Goal: Information Seeking & Learning: Check status

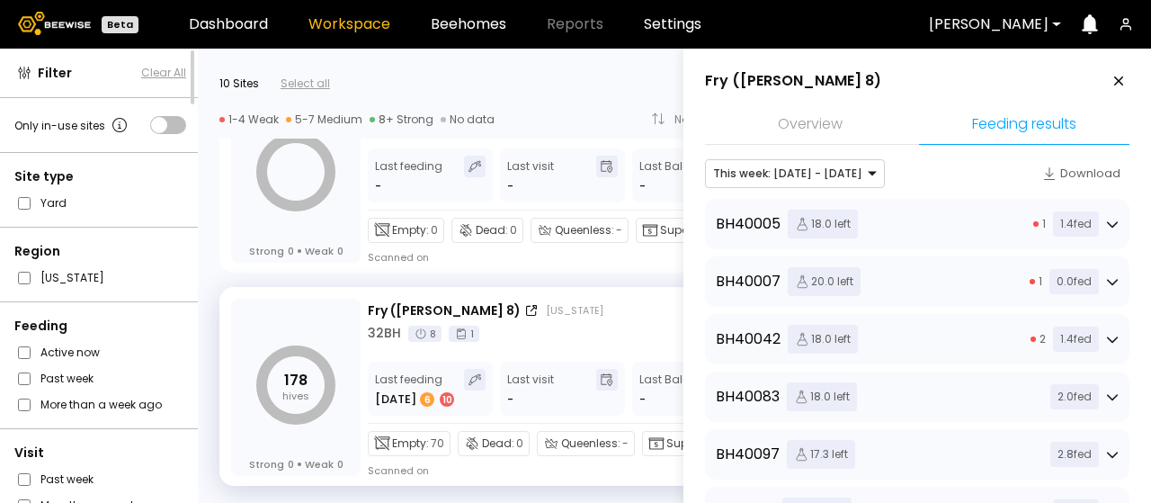
click at [1109, 220] on icon at bounding box center [1112, 224] width 13 height 13
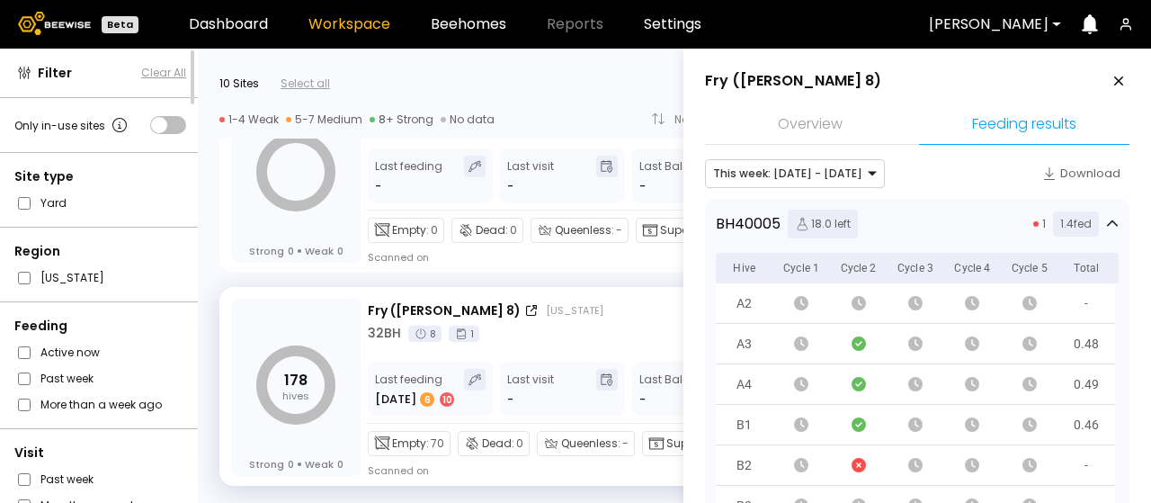
click at [1108, 222] on icon at bounding box center [1112, 224] width 13 height 13
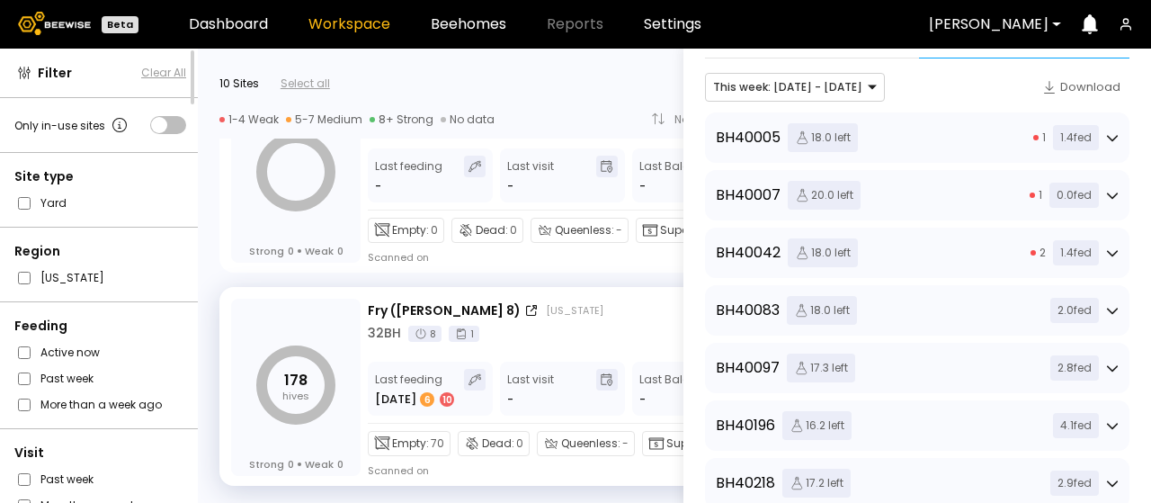
scroll to position [180, 0]
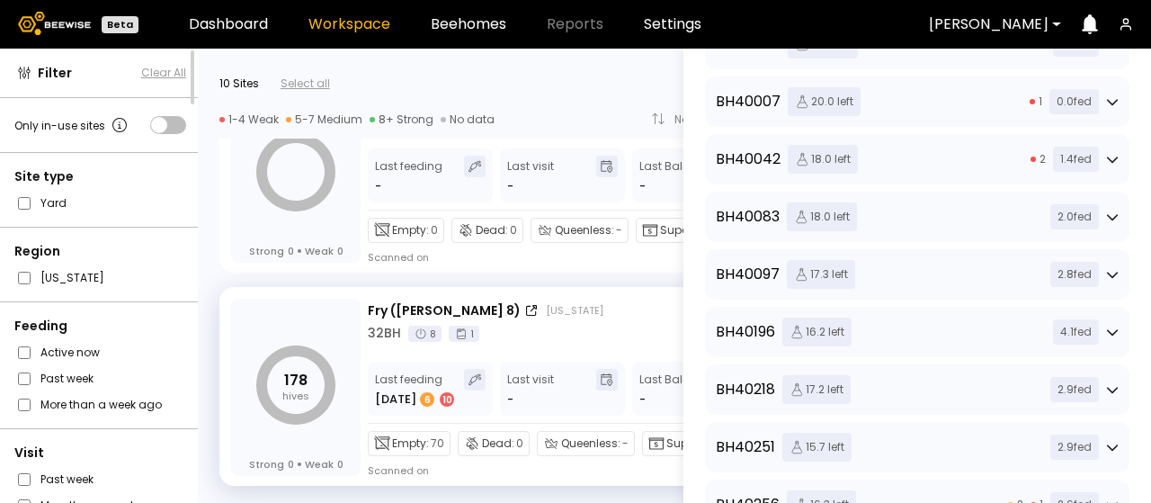
click at [1107, 216] on icon at bounding box center [1112, 216] width 13 height 13
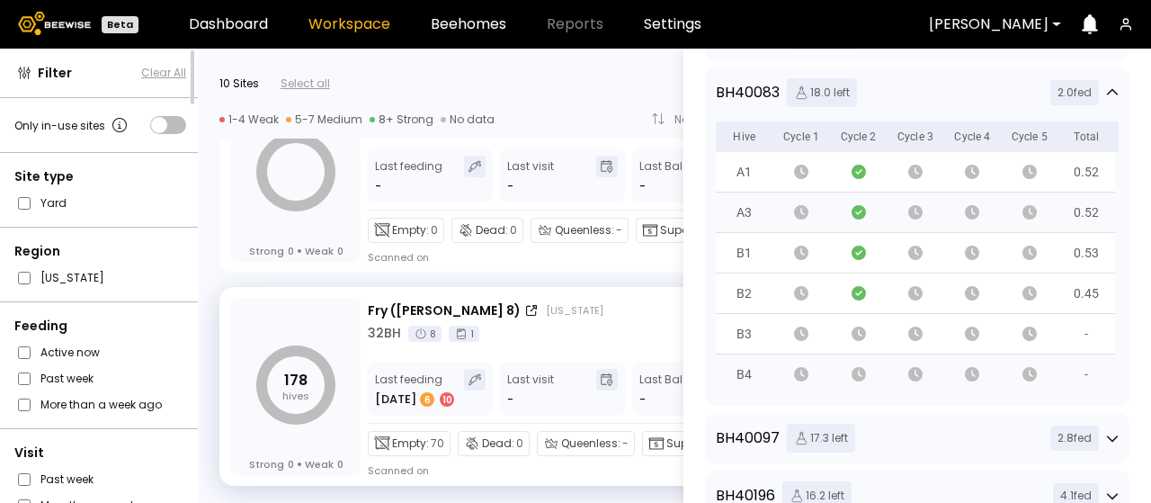
scroll to position [270, 0]
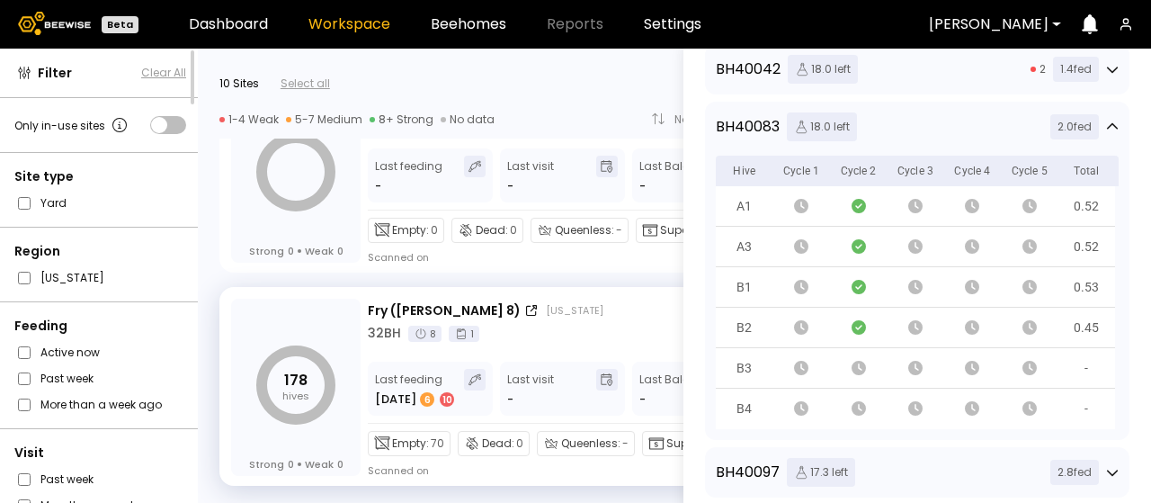
click at [1109, 125] on icon at bounding box center [1112, 125] width 11 height 6
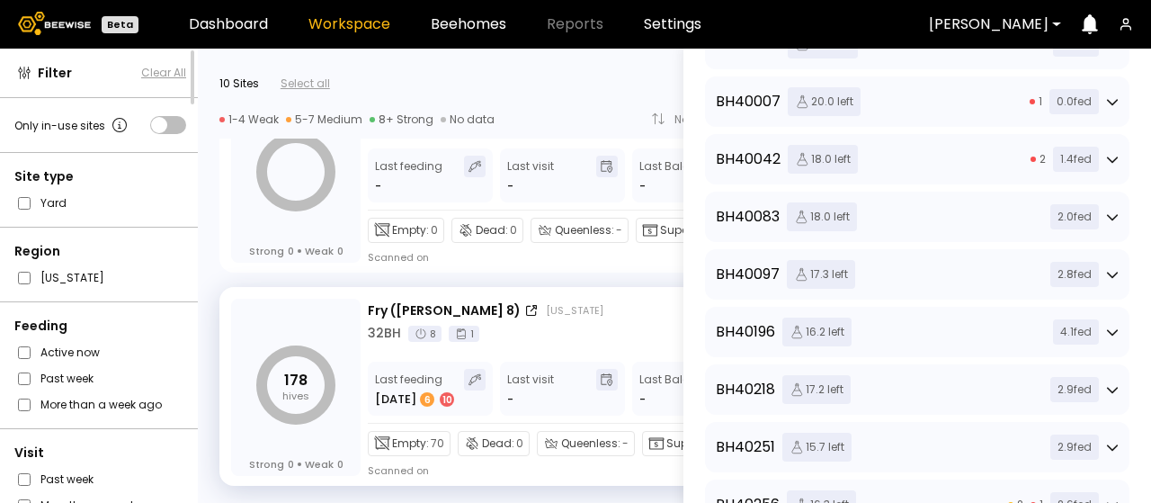
scroll to position [0, 0]
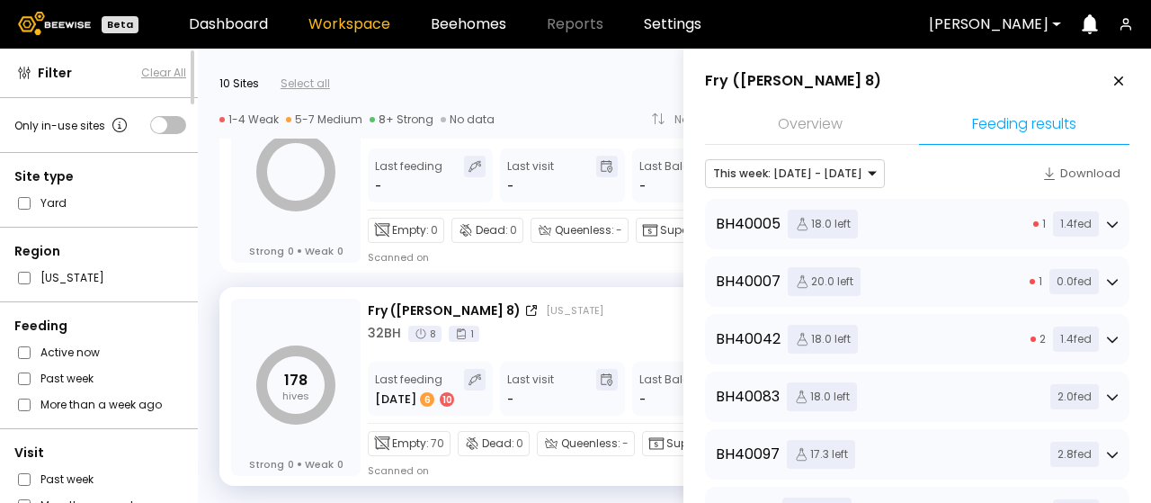
click at [1109, 223] on icon at bounding box center [1112, 224] width 13 height 13
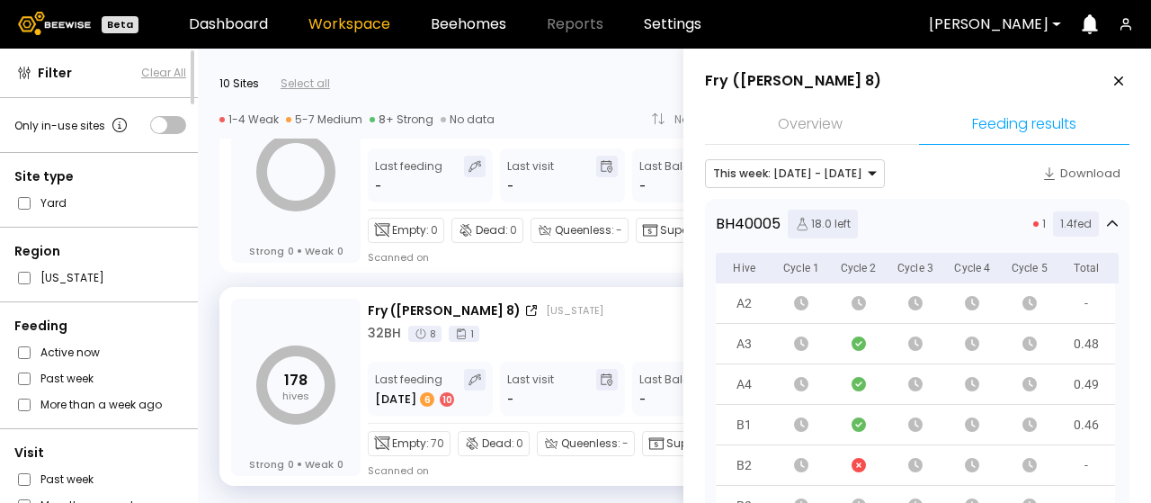
click at [1109, 223] on icon at bounding box center [1112, 224] width 13 height 13
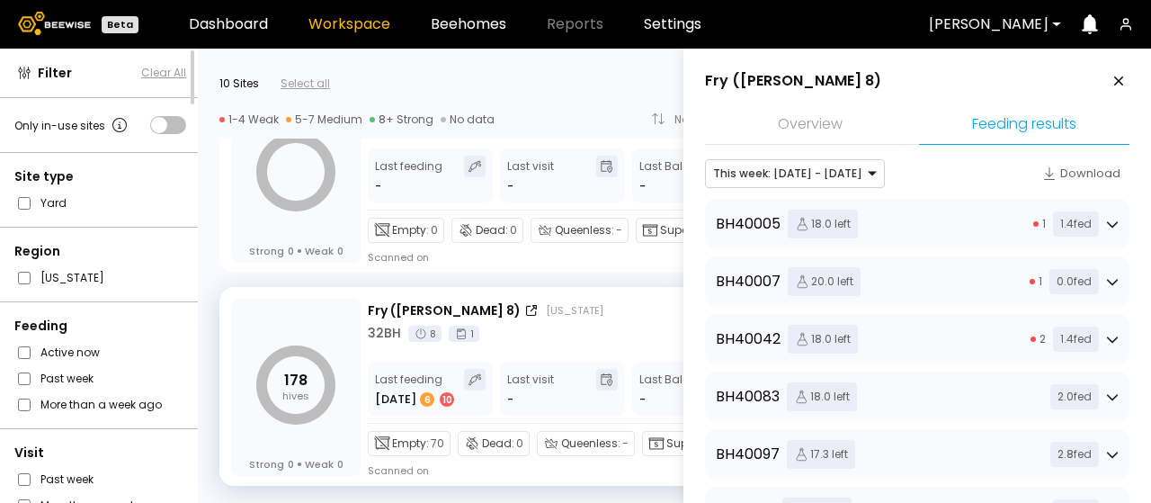
click at [1109, 337] on icon at bounding box center [1112, 339] width 13 height 13
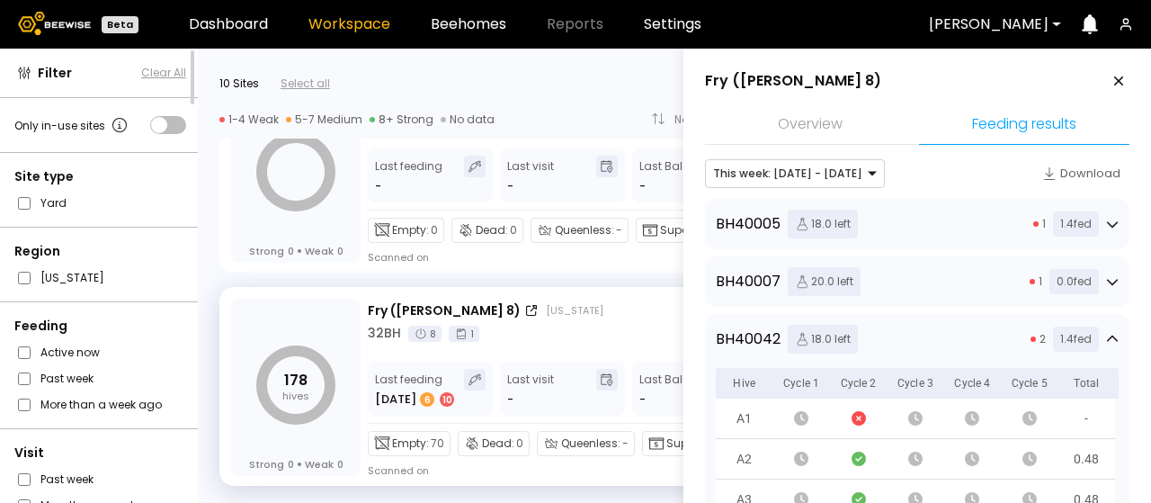
click at [1109, 337] on icon at bounding box center [1112, 339] width 13 height 13
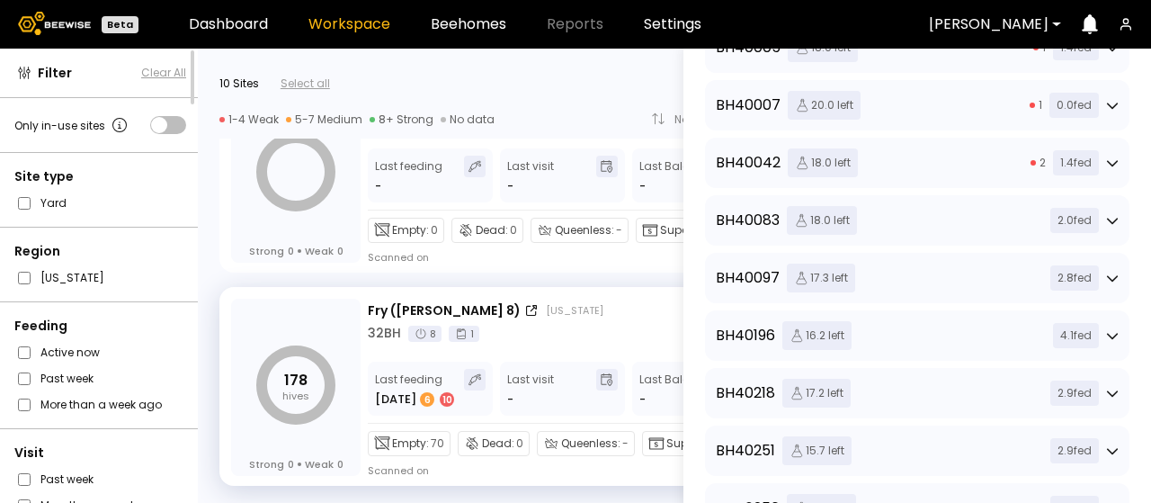
scroll to position [180, 0]
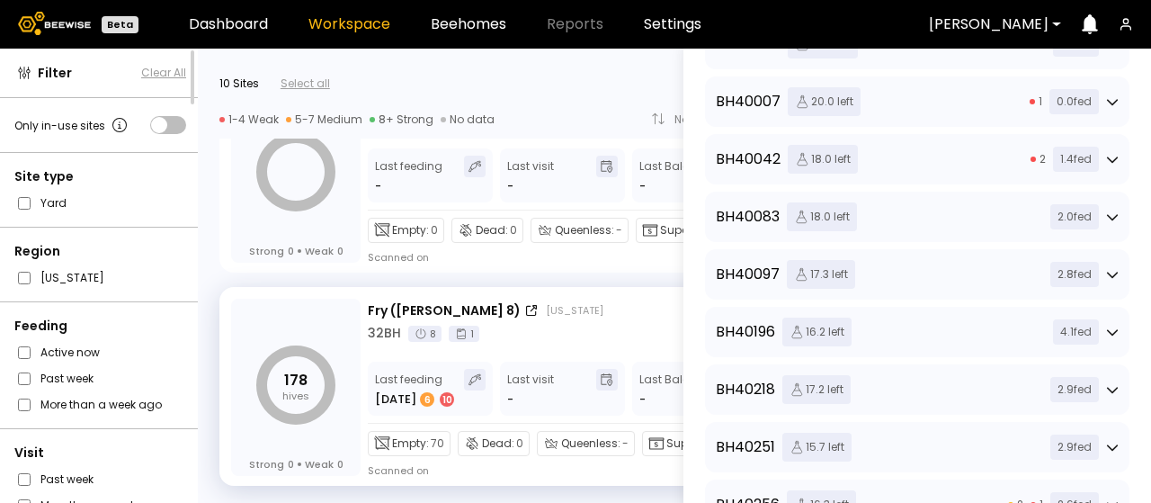
click at [1108, 272] on icon at bounding box center [1112, 274] width 13 height 13
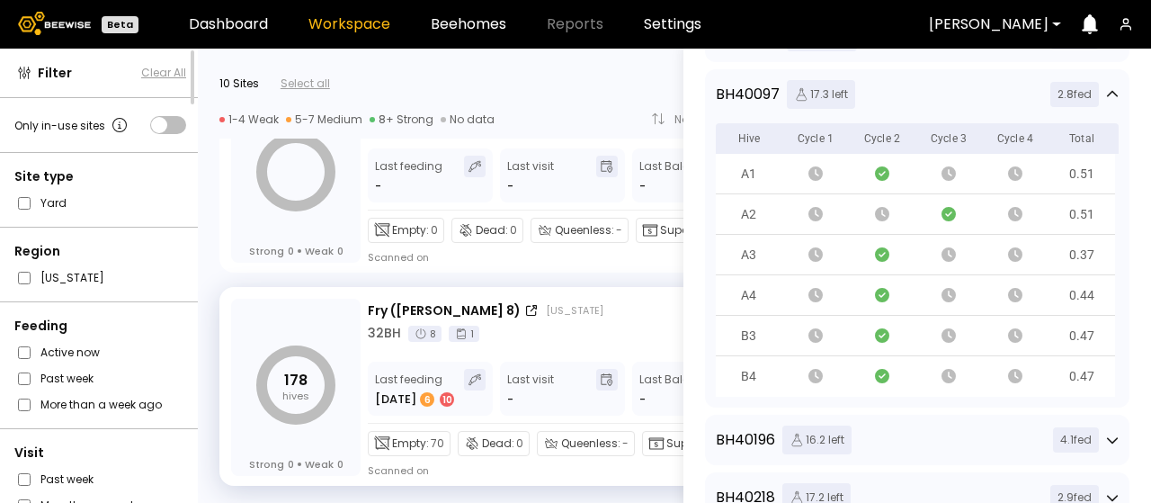
scroll to position [270, 0]
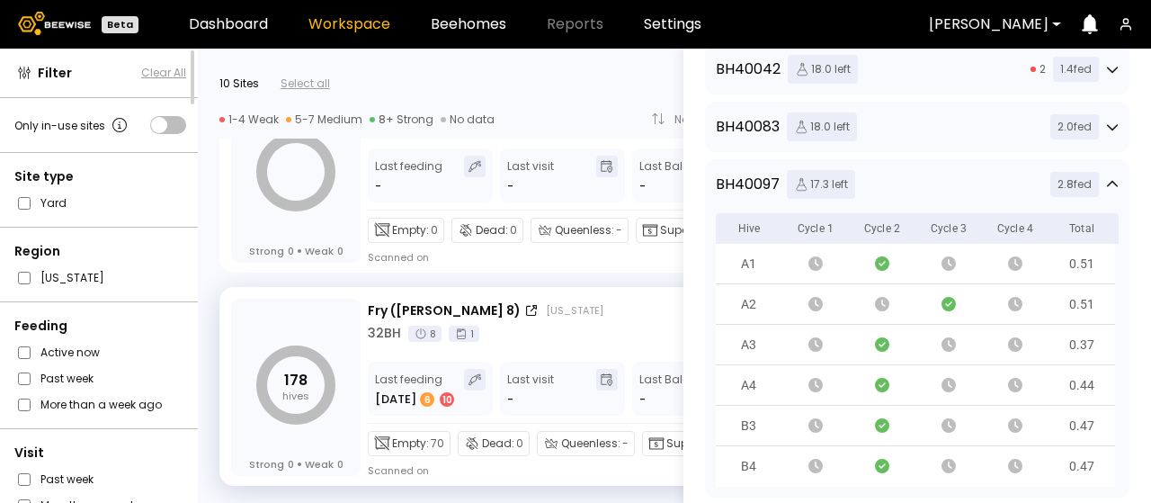
click at [1108, 181] on icon at bounding box center [1112, 183] width 11 height 6
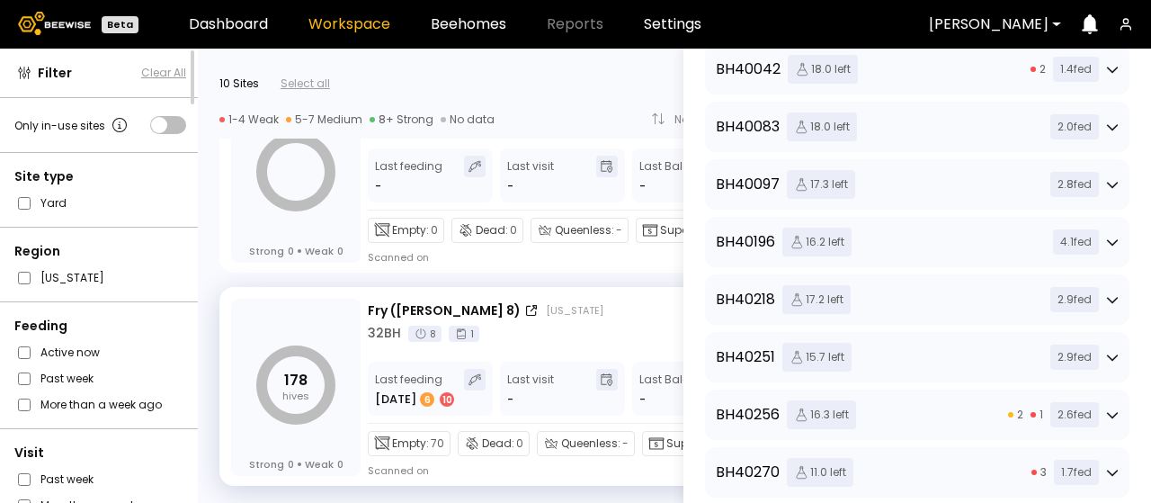
click at [1107, 240] on icon at bounding box center [1112, 242] width 11 height 6
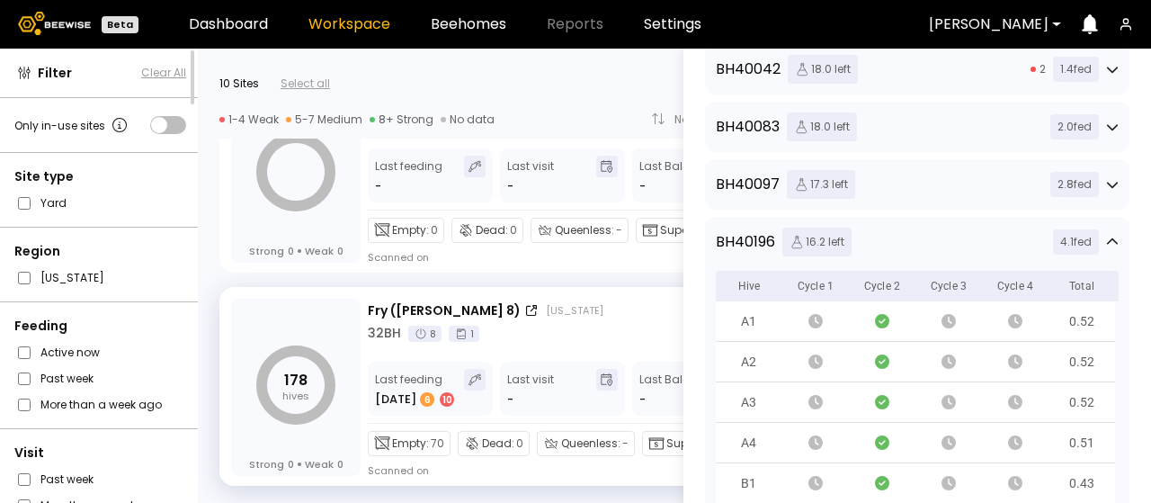
click at [1109, 239] on icon at bounding box center [1112, 242] width 13 height 13
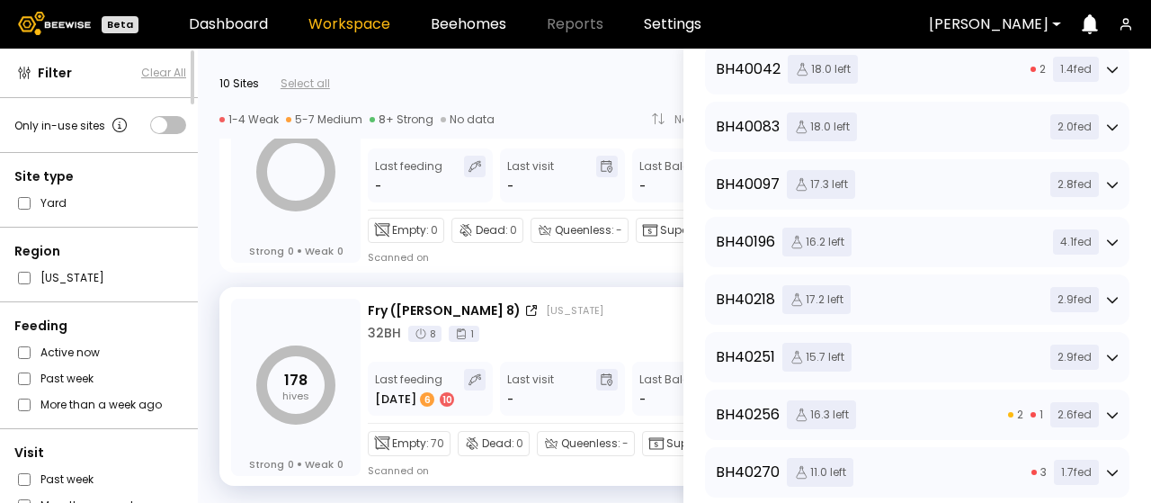
click at [1102, 306] on div "2.9 fed" at bounding box center [1081, 299] width 76 height 25
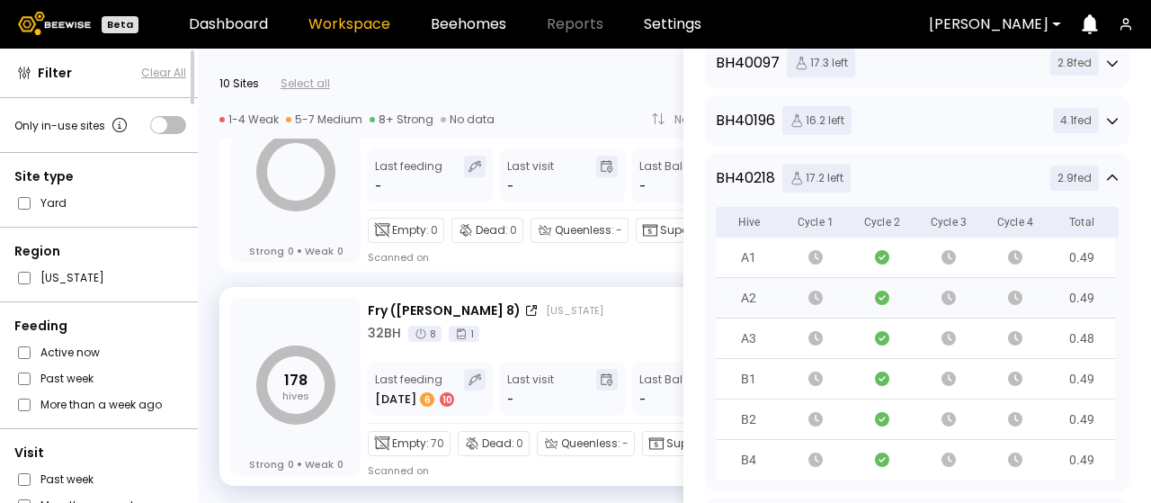
scroll to position [450, 0]
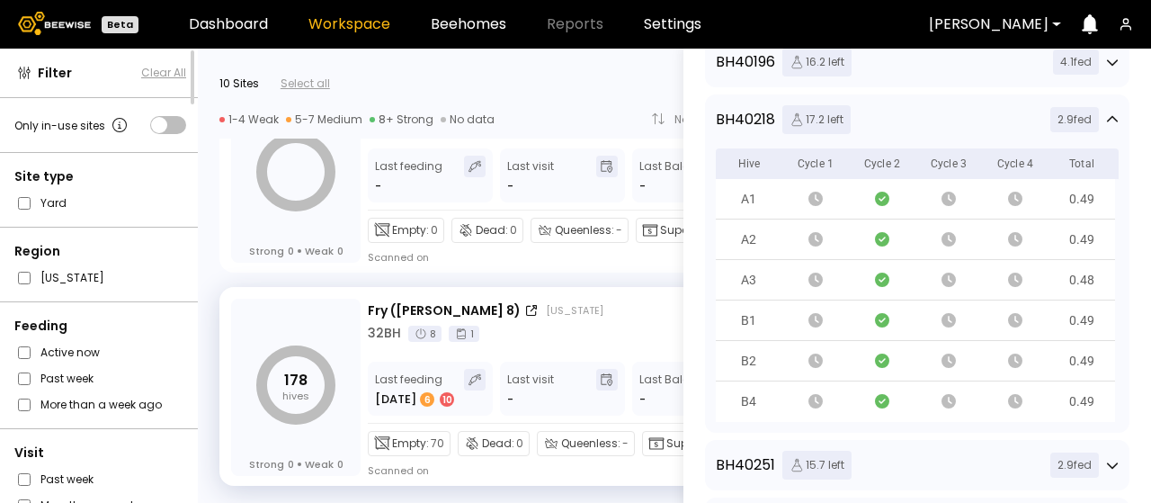
click at [1109, 116] on icon at bounding box center [1112, 118] width 11 height 6
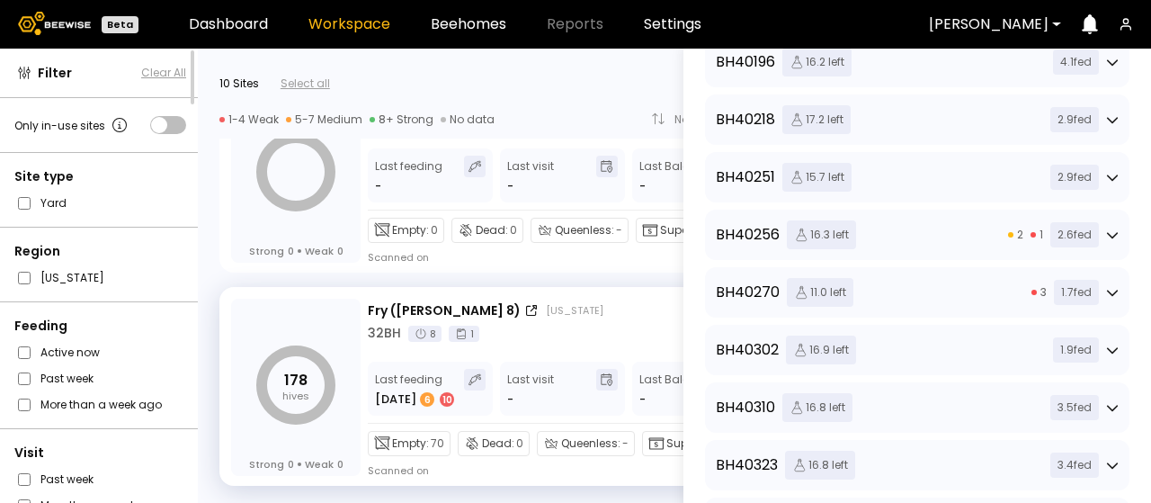
click at [1115, 175] on div "BH 40251 15.7 left 2.9 fed" at bounding box center [917, 177] width 424 height 50
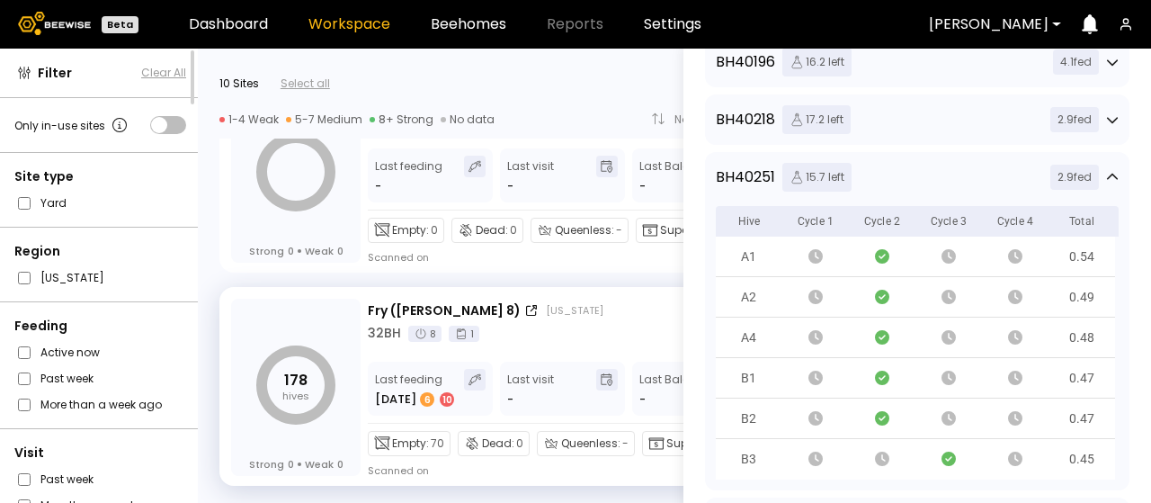
click at [1106, 174] on icon at bounding box center [1112, 177] width 13 height 13
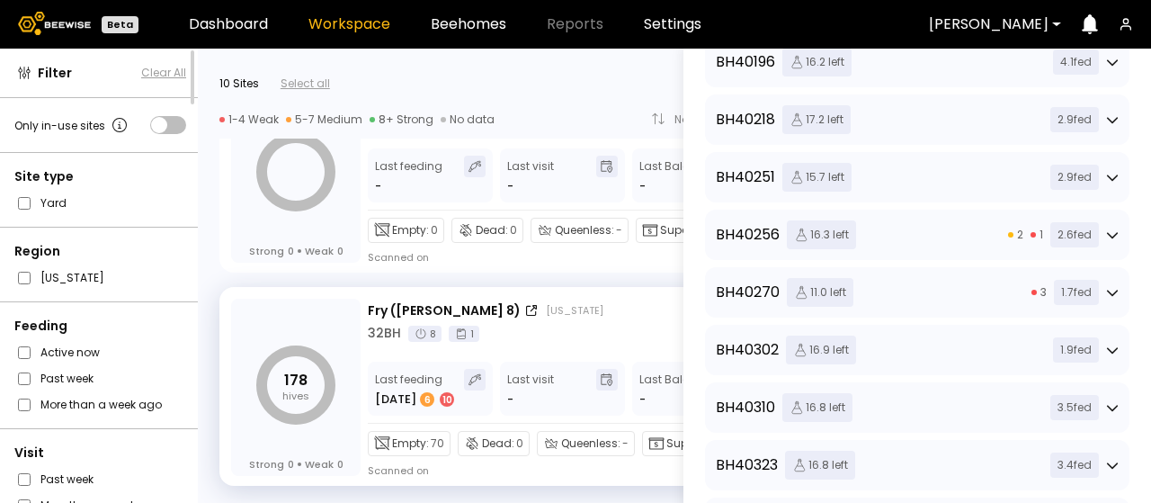
click at [1109, 235] on icon at bounding box center [1112, 235] width 11 height 6
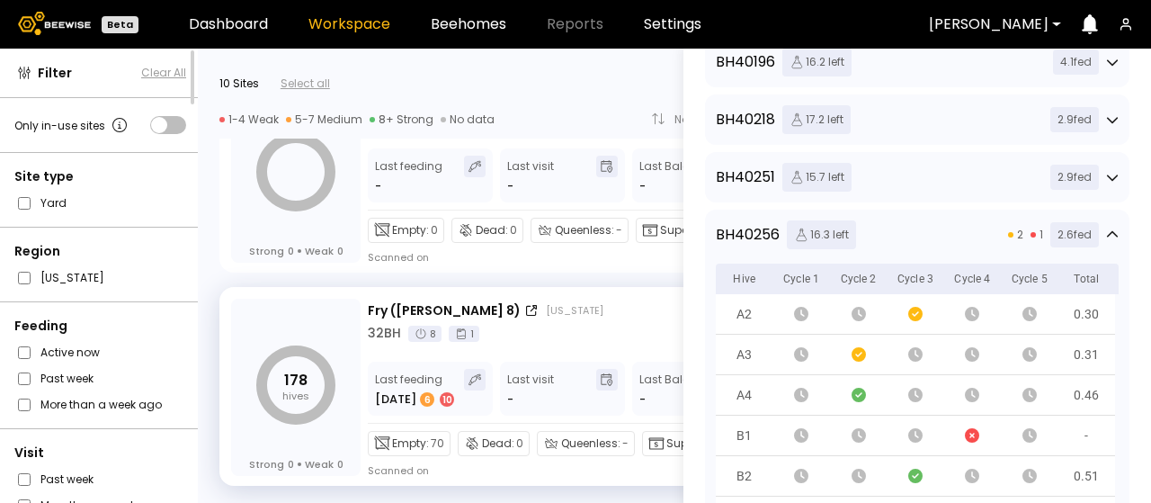
click at [1109, 235] on icon at bounding box center [1112, 234] width 13 height 13
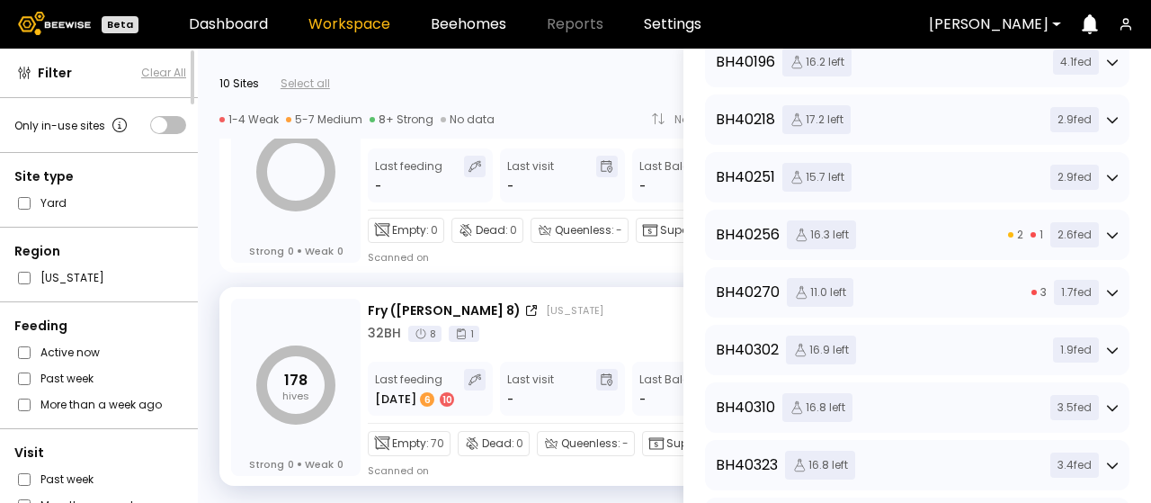
click at [1107, 233] on icon at bounding box center [1112, 235] width 11 height 6
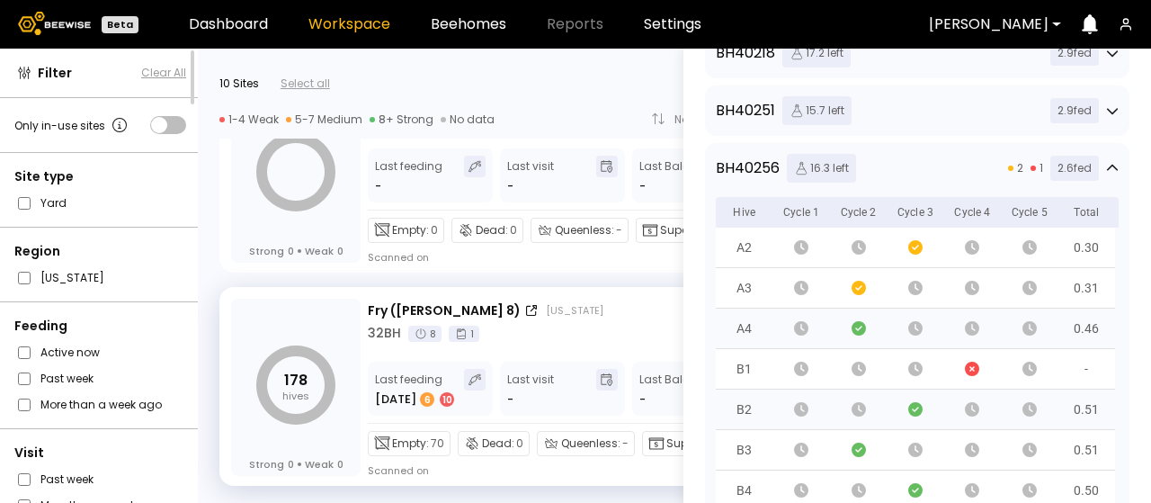
scroll to position [539, 0]
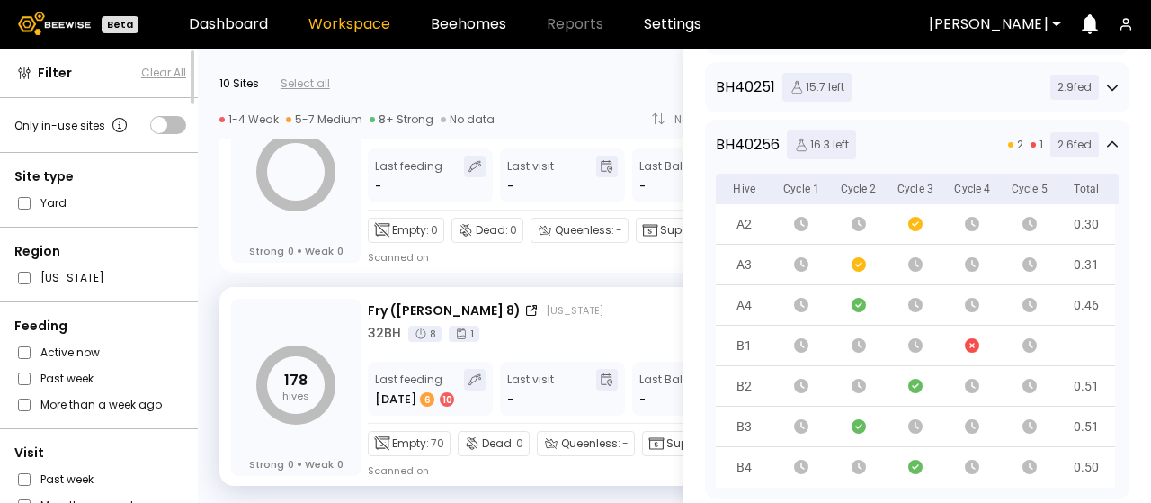
click at [1110, 139] on icon at bounding box center [1112, 144] width 13 height 13
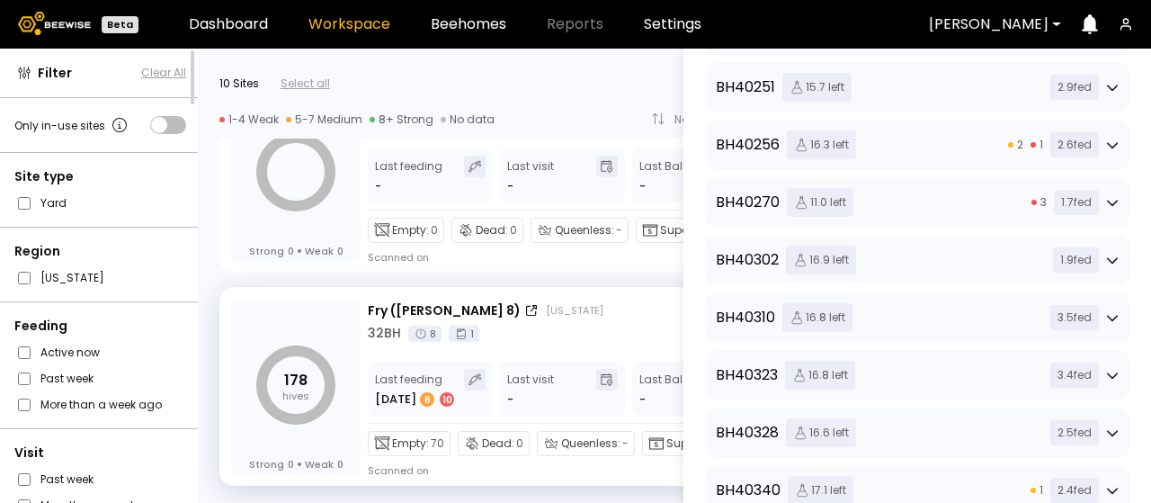
click at [1106, 143] on icon at bounding box center [1112, 144] width 13 height 13
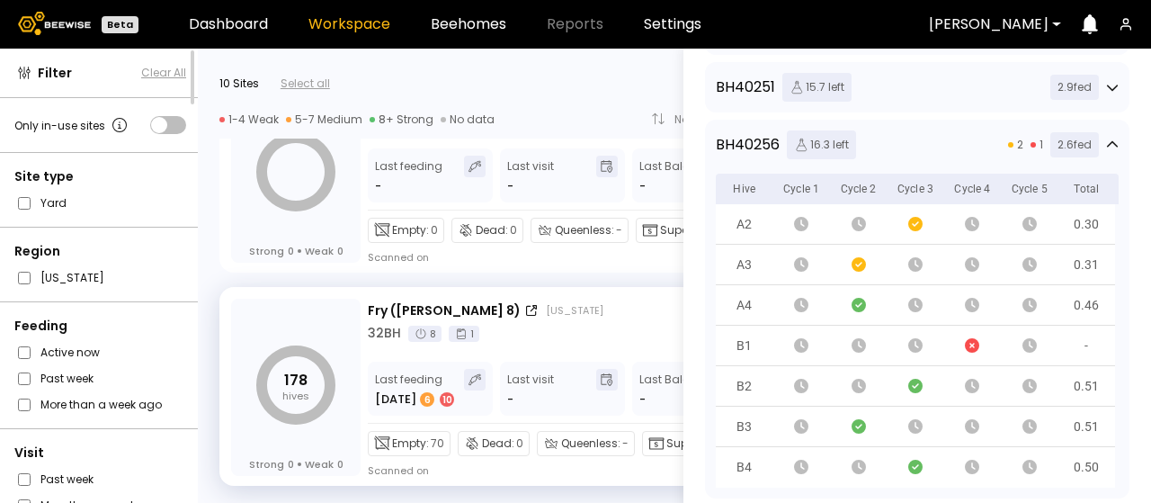
click at [1111, 147] on icon at bounding box center [1112, 144] width 13 height 13
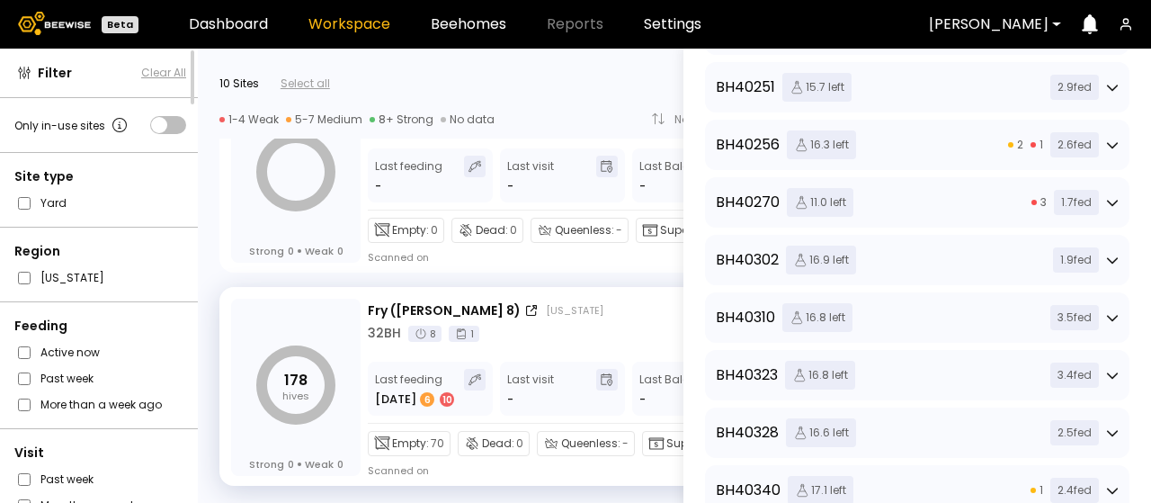
click at [1109, 201] on icon at bounding box center [1112, 202] width 13 height 13
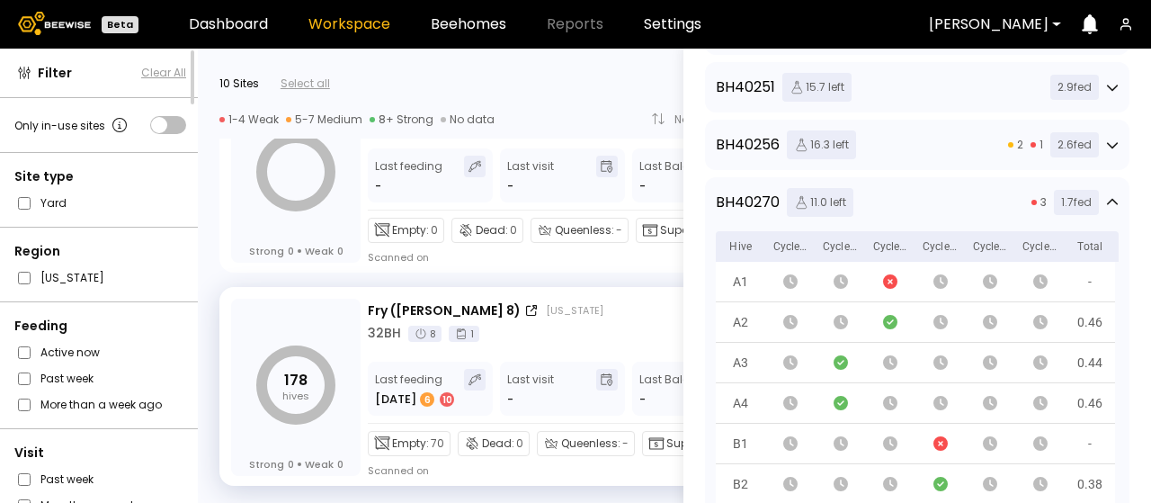
click at [1106, 199] on icon at bounding box center [1112, 202] width 13 height 13
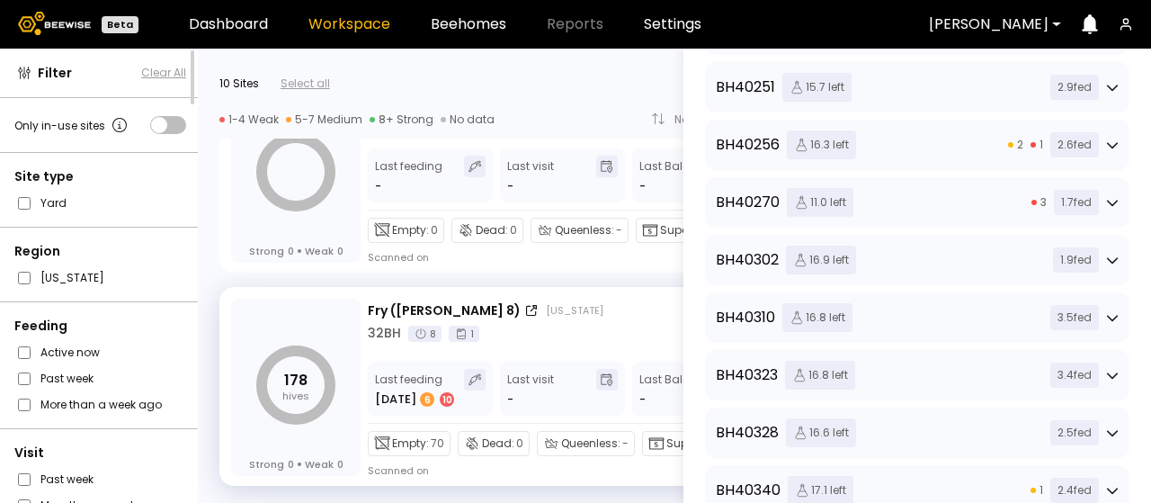
click at [1106, 258] on icon at bounding box center [1112, 260] width 13 height 13
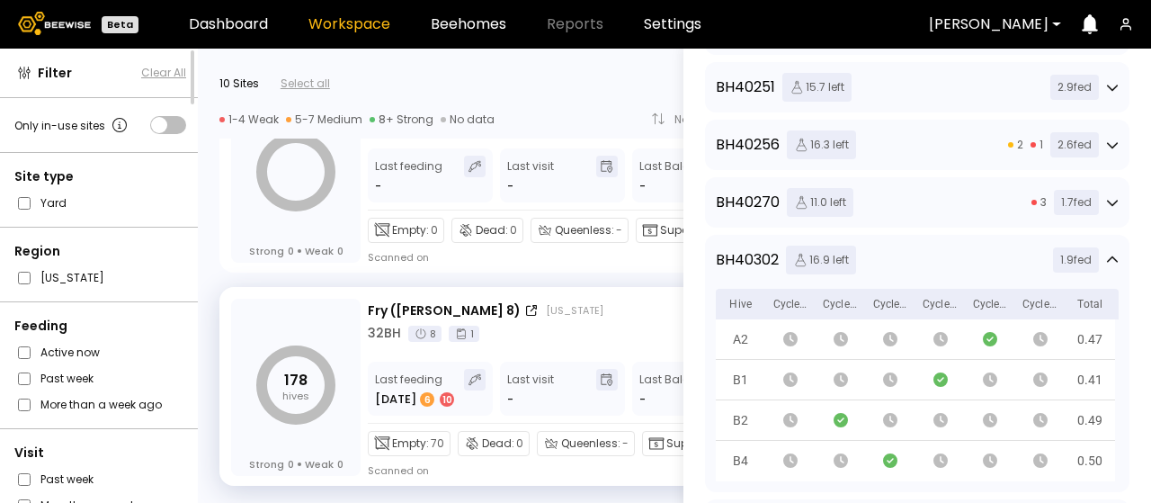
click at [1106, 258] on icon at bounding box center [1112, 260] width 13 height 13
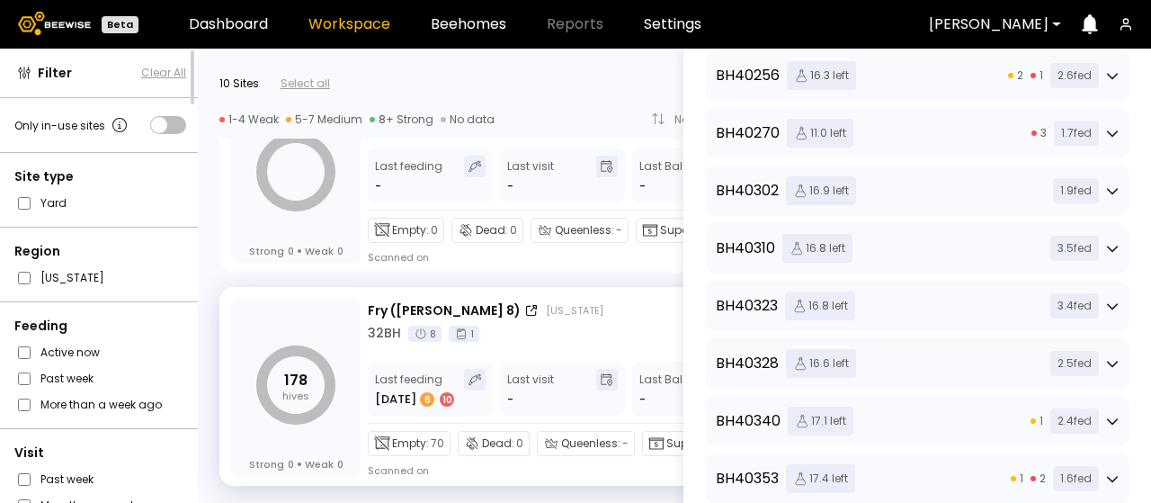
scroll to position [629, 0]
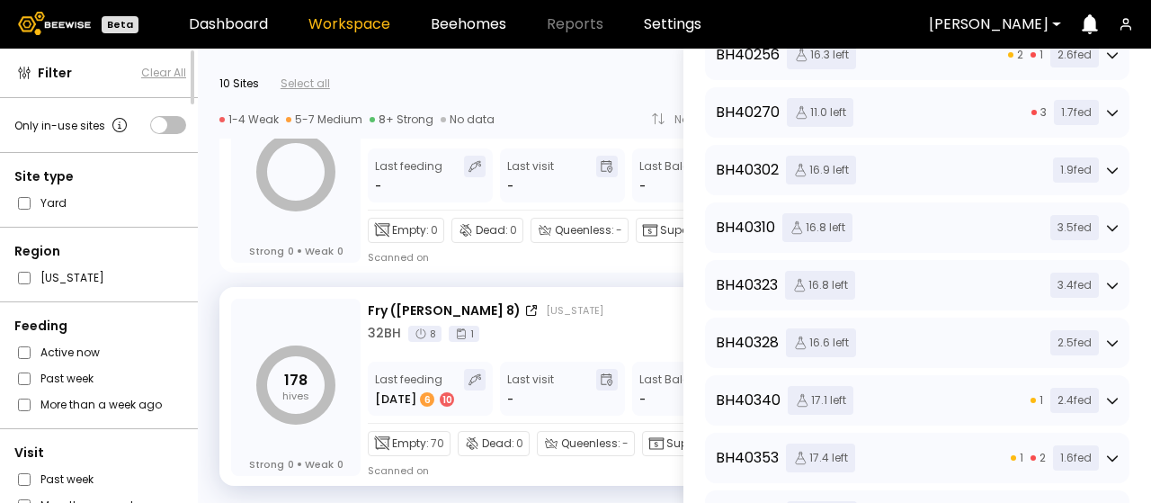
click at [1104, 235] on div "3.5 fed" at bounding box center [1081, 227] width 76 height 25
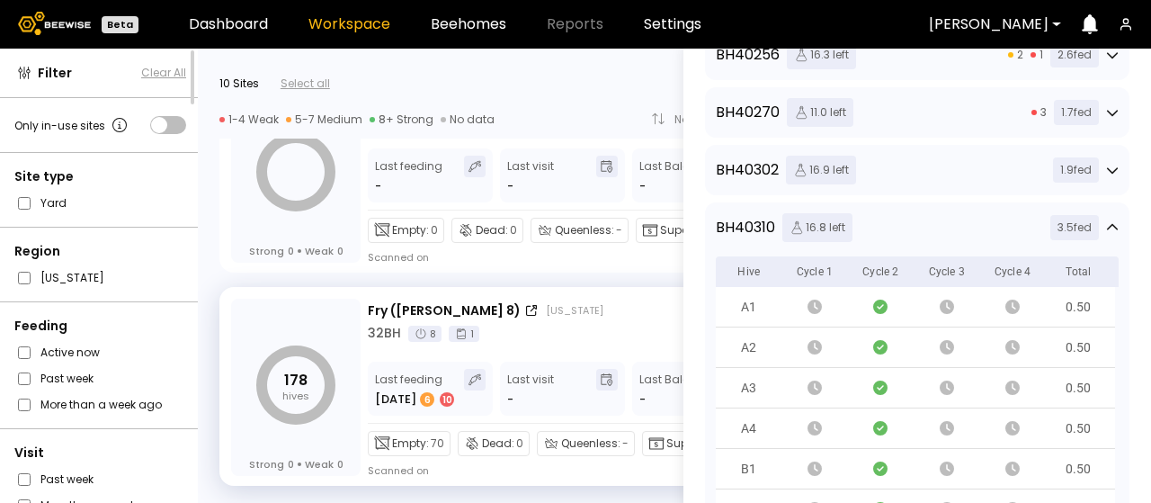
click at [1104, 235] on div "3.5 fed" at bounding box center [1081, 227] width 76 height 25
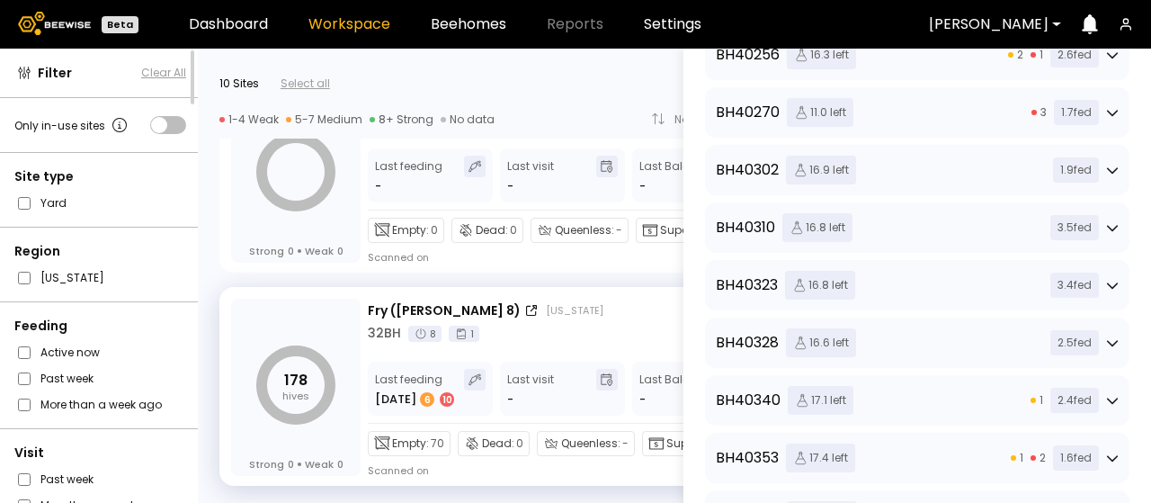
click at [1104, 234] on div "3.5 fed" at bounding box center [1081, 227] width 76 height 25
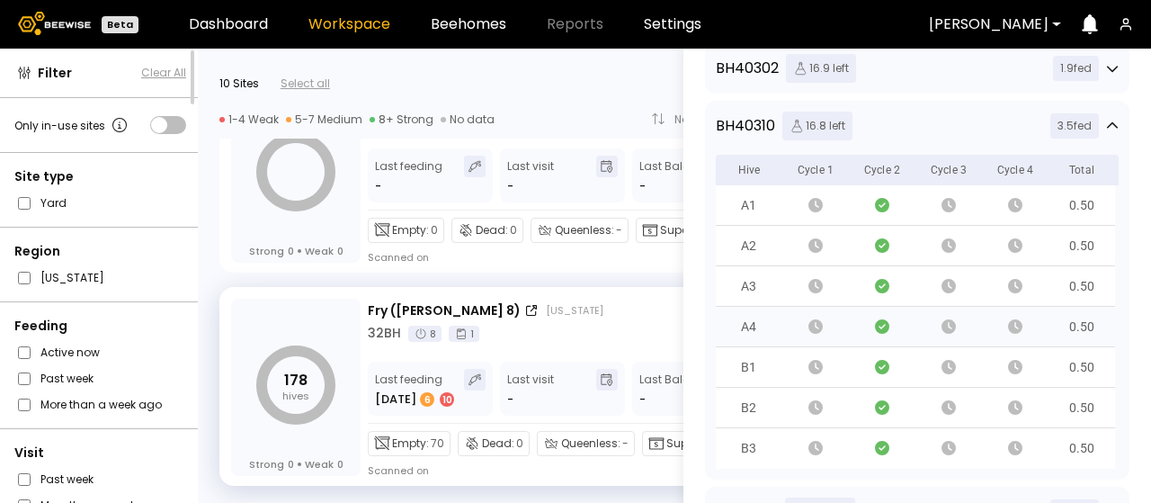
scroll to position [719, 0]
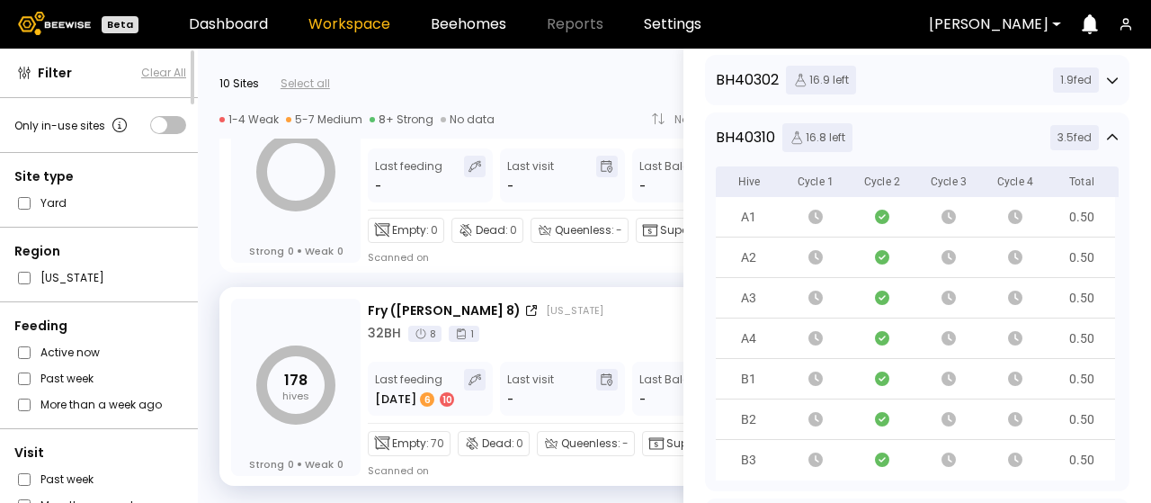
click at [1104, 145] on div "3.5 fed" at bounding box center [1081, 137] width 76 height 25
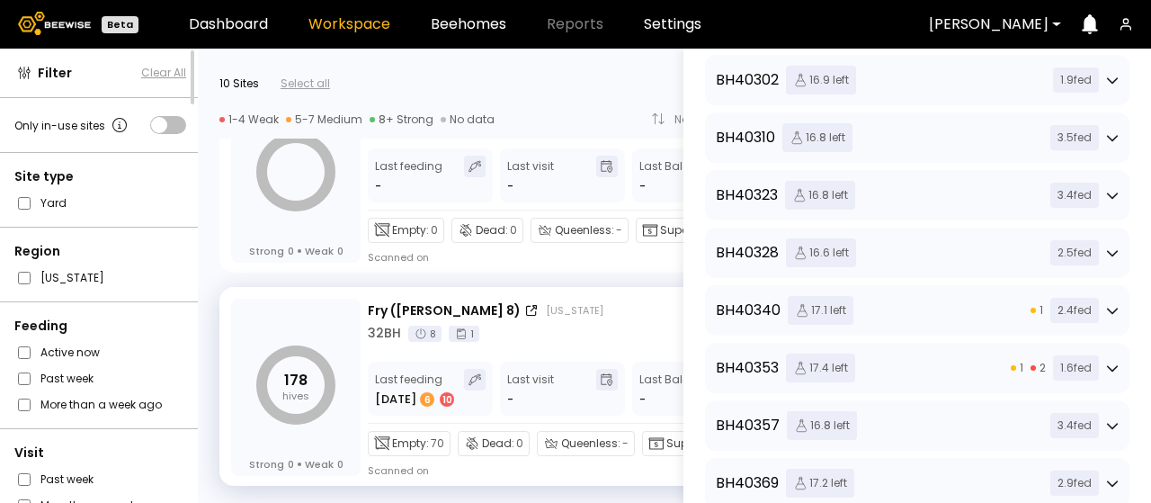
scroll to position [629, 0]
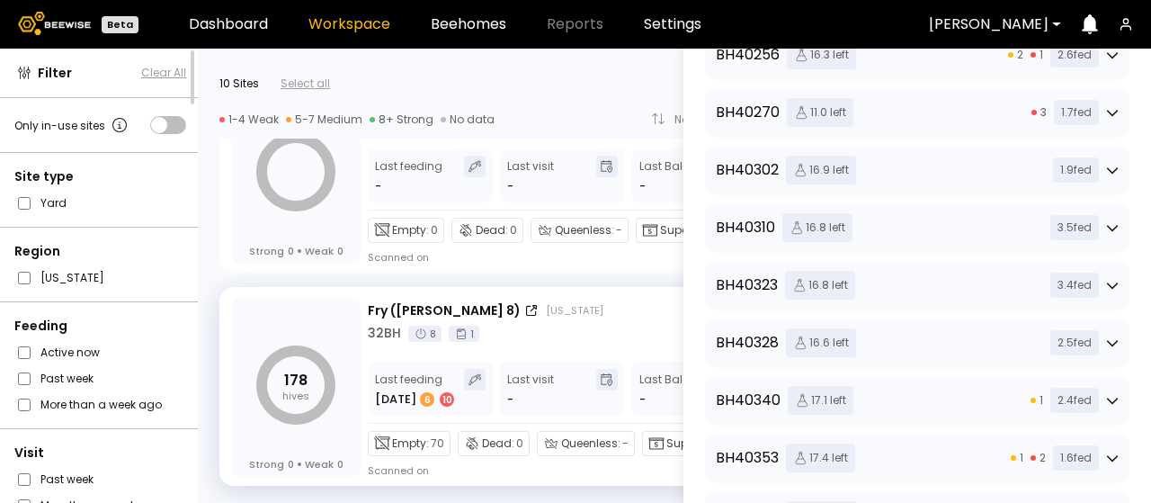
click at [1109, 285] on icon at bounding box center [1112, 285] width 13 height 13
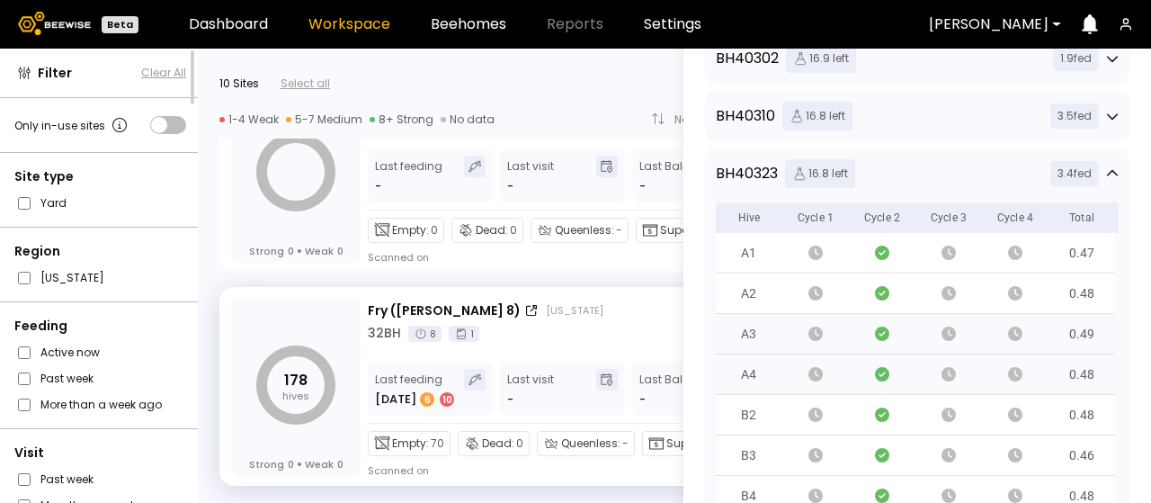
scroll to position [719, 0]
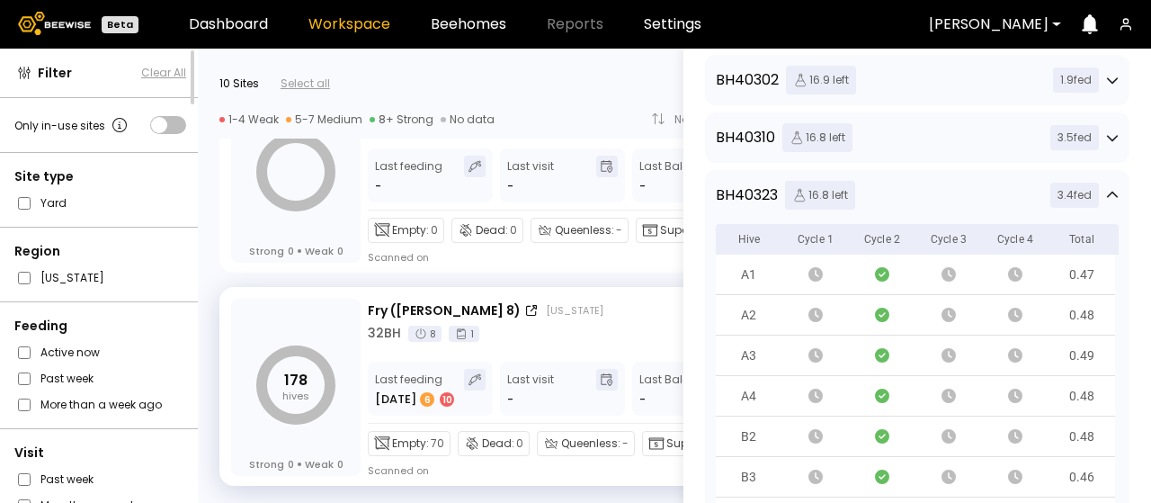
click at [1106, 199] on icon at bounding box center [1112, 195] width 13 height 13
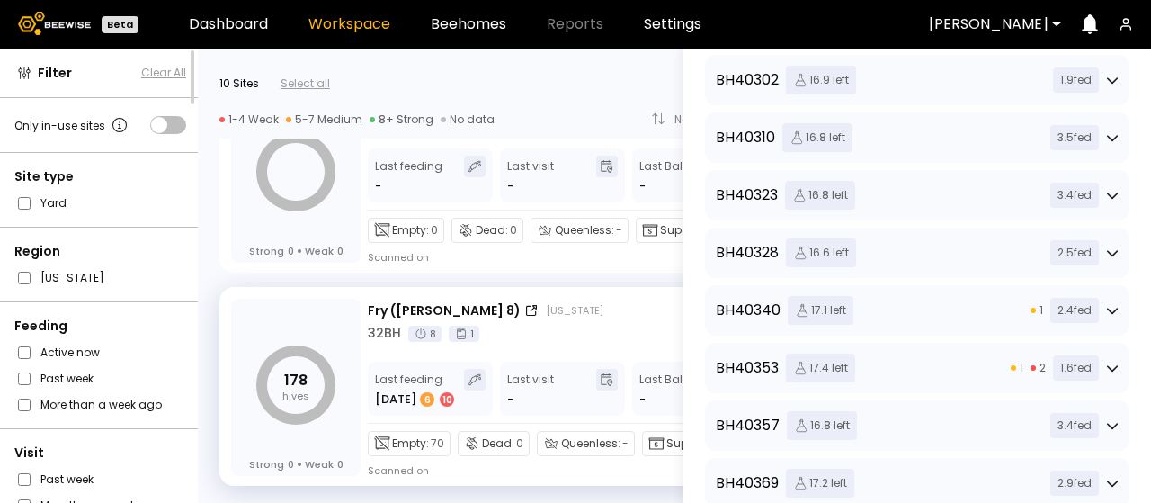
click at [1108, 254] on icon at bounding box center [1112, 253] width 11 height 6
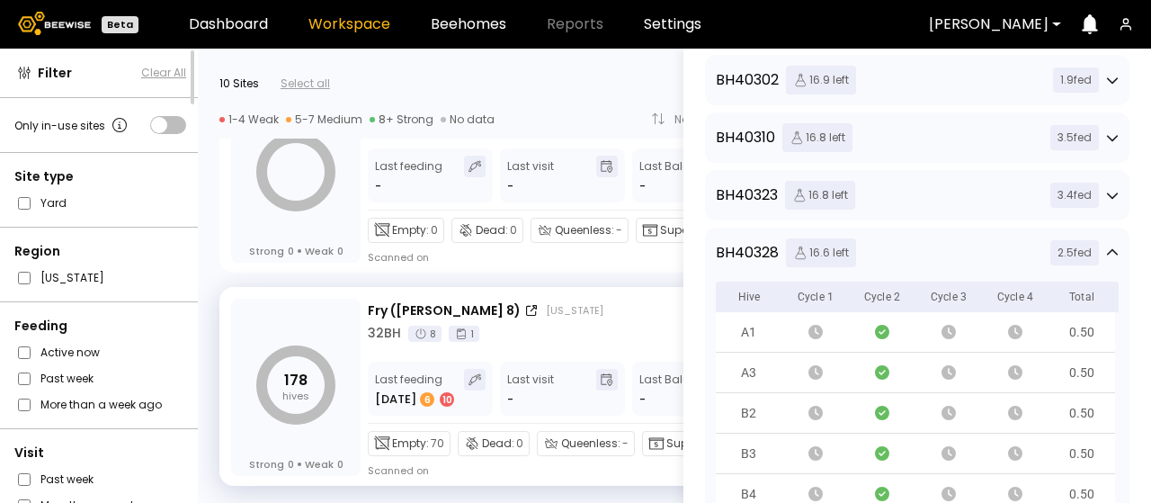
click at [1106, 251] on icon at bounding box center [1112, 252] width 13 height 13
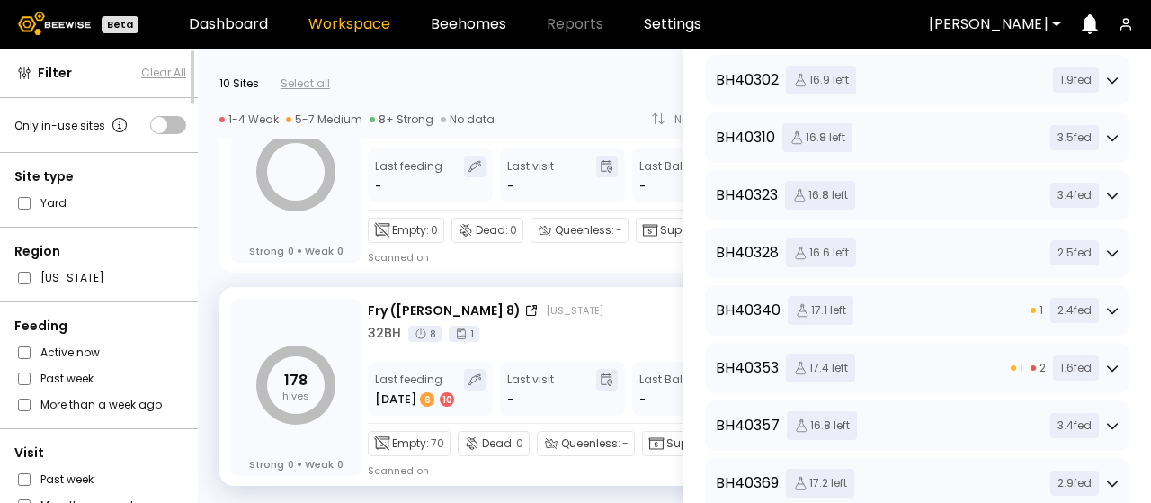
click at [1109, 304] on icon at bounding box center [1112, 310] width 13 height 13
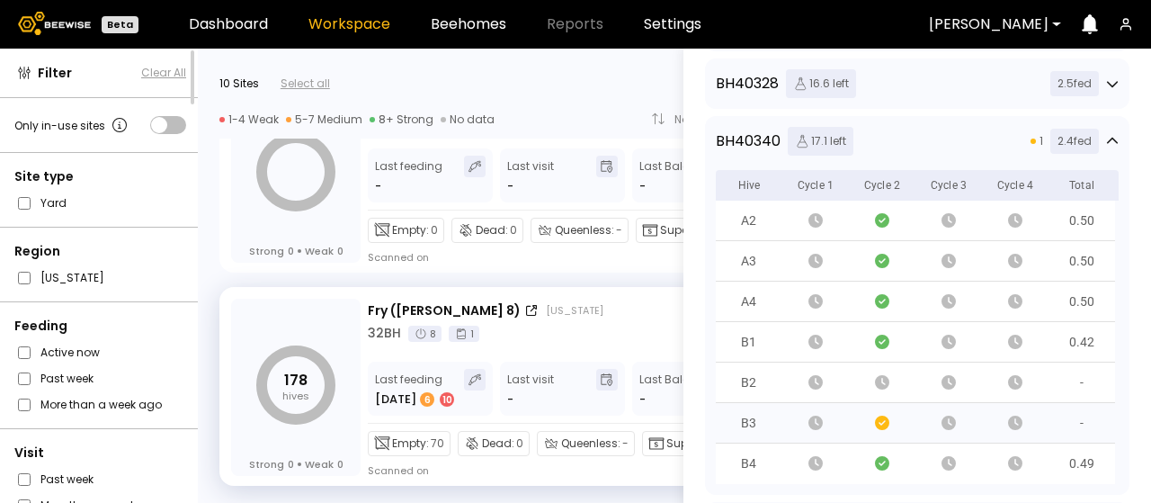
scroll to position [899, 0]
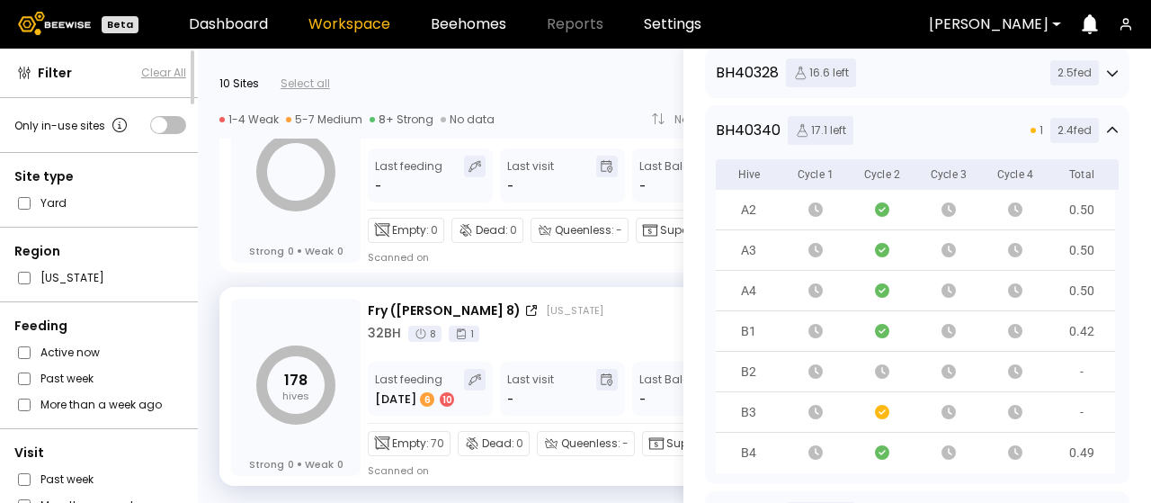
click at [1106, 129] on icon at bounding box center [1112, 130] width 13 height 13
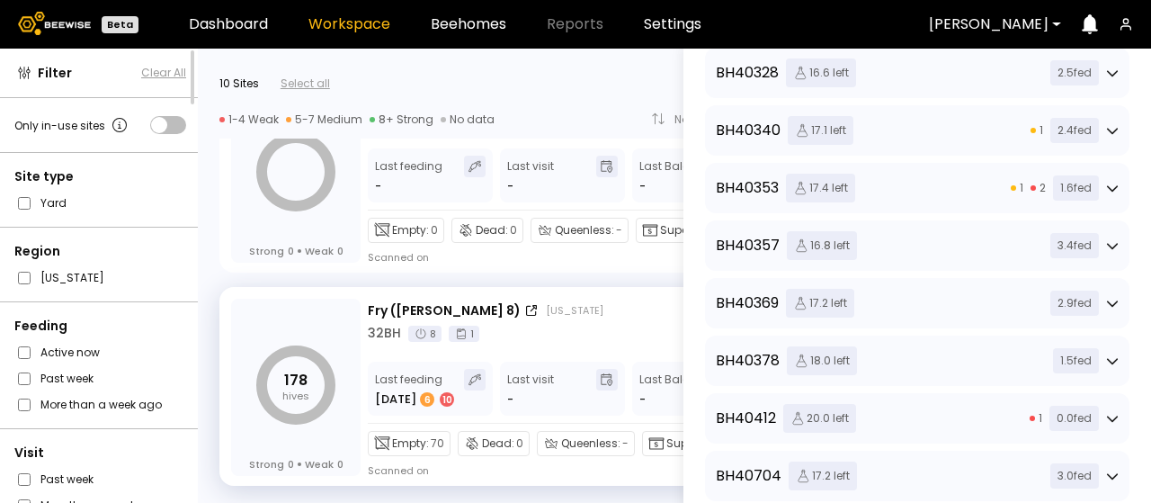
click at [1109, 190] on icon at bounding box center [1112, 188] width 13 height 13
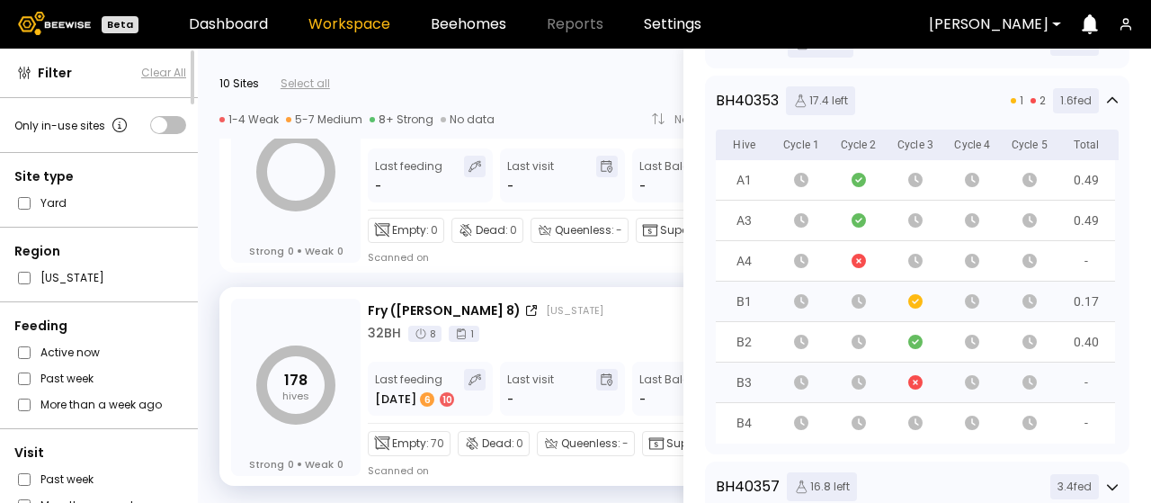
scroll to position [989, 0]
click at [1107, 97] on icon at bounding box center [1112, 98] width 13 height 13
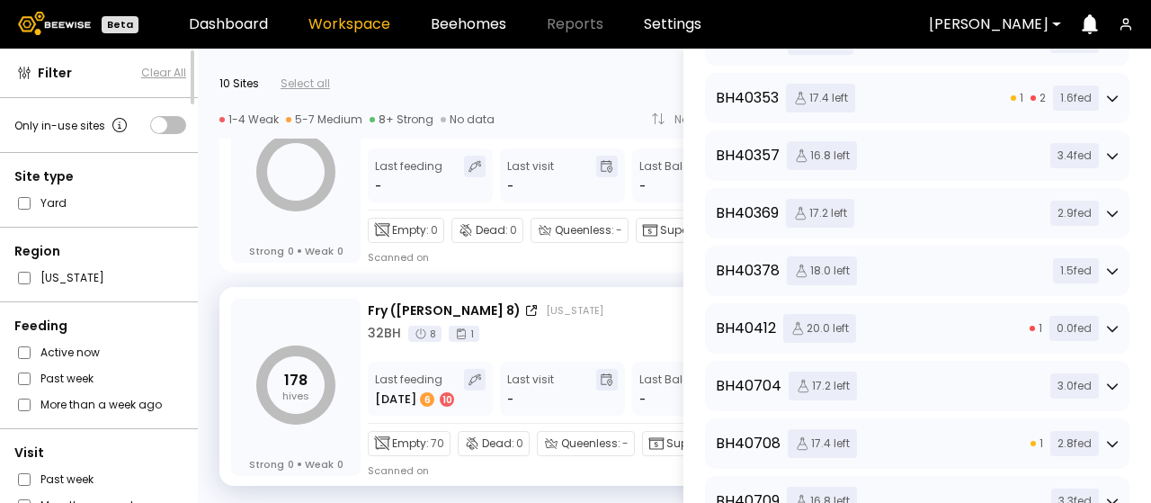
click at [1107, 154] on icon at bounding box center [1112, 156] width 11 height 6
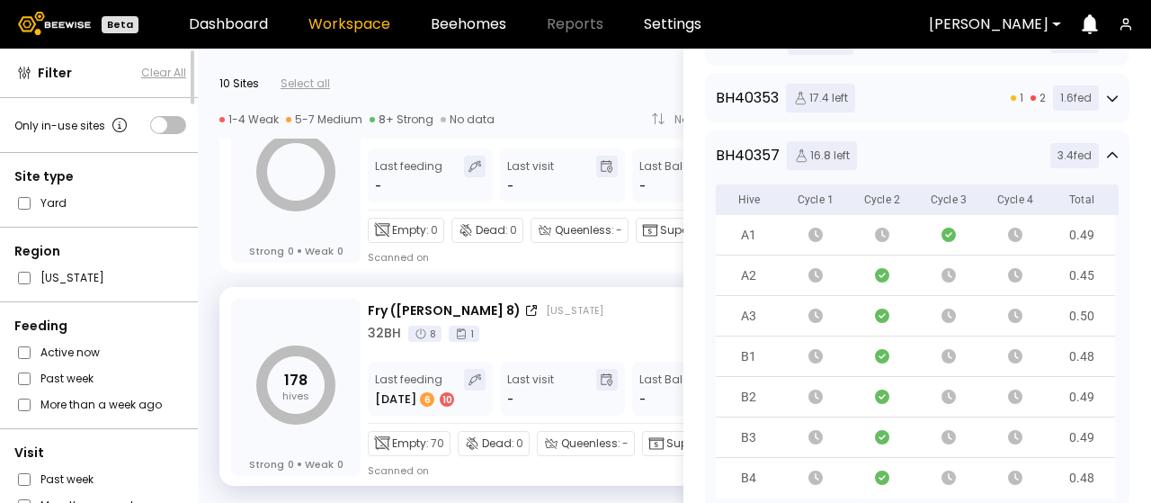
click at [1107, 154] on icon at bounding box center [1112, 154] width 11 height 6
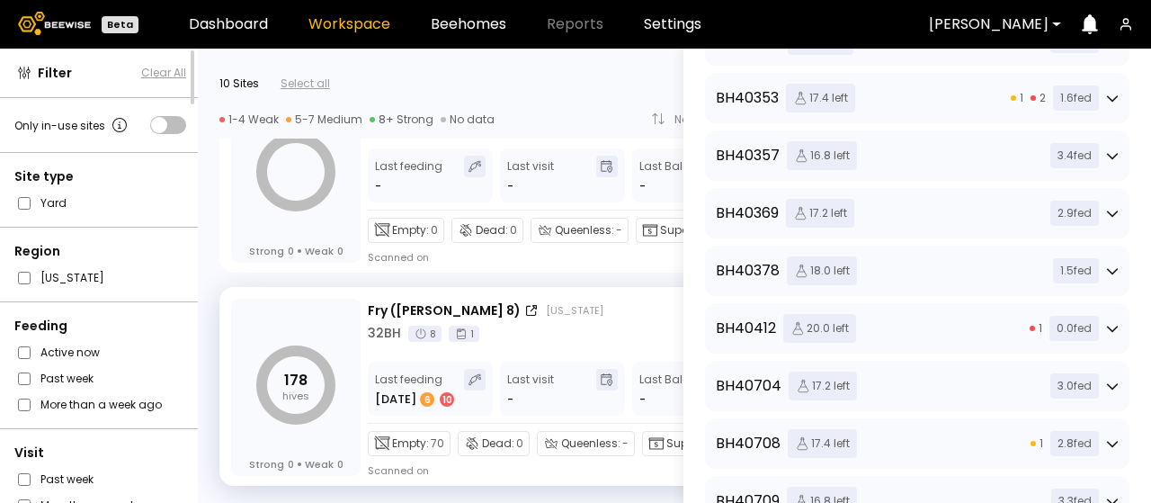
click at [1110, 220] on div "2.9 fed" at bounding box center [1081, 212] width 76 height 25
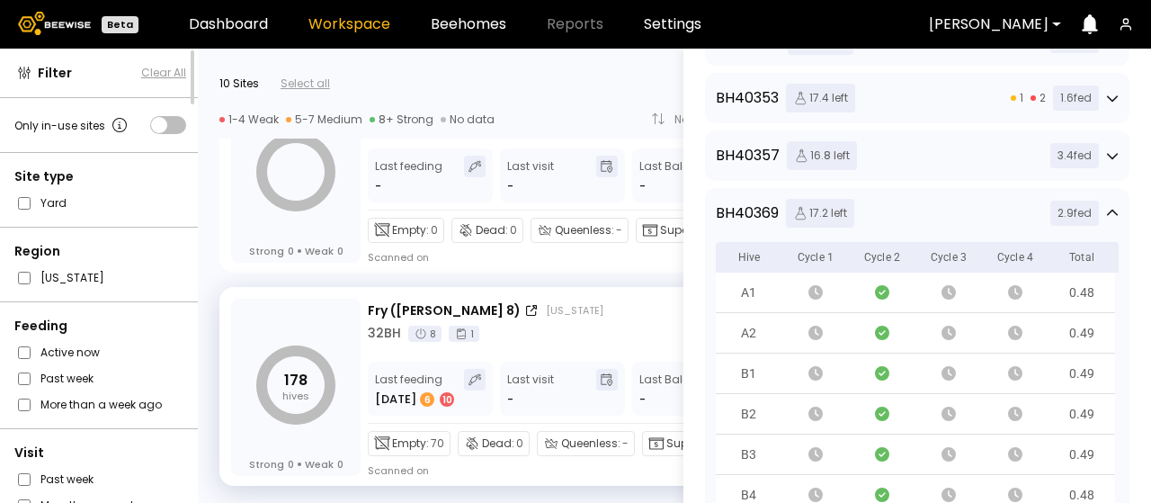
click at [1106, 209] on icon at bounding box center [1112, 213] width 13 height 13
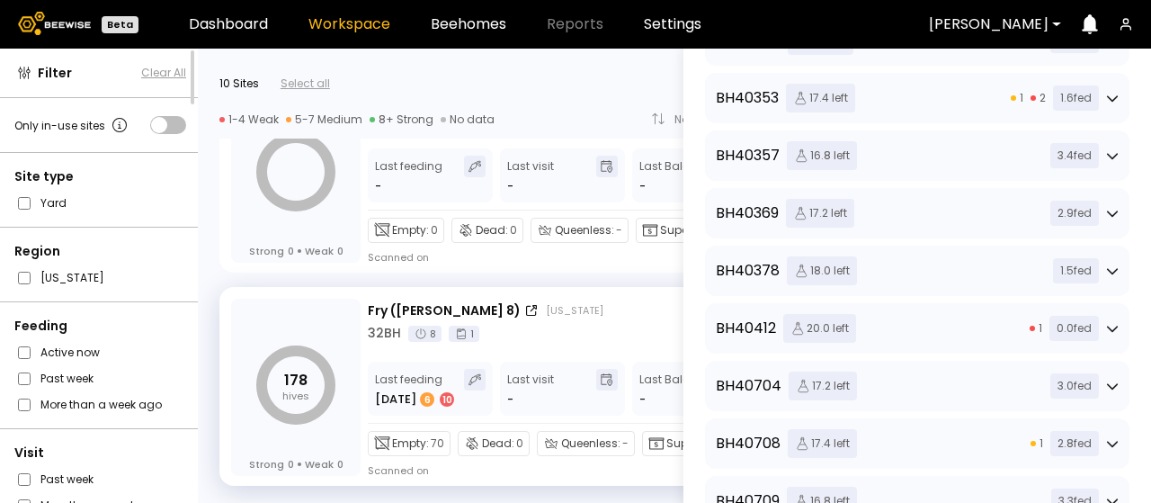
click at [1100, 263] on div "1.5 fed" at bounding box center [1082, 270] width 73 height 25
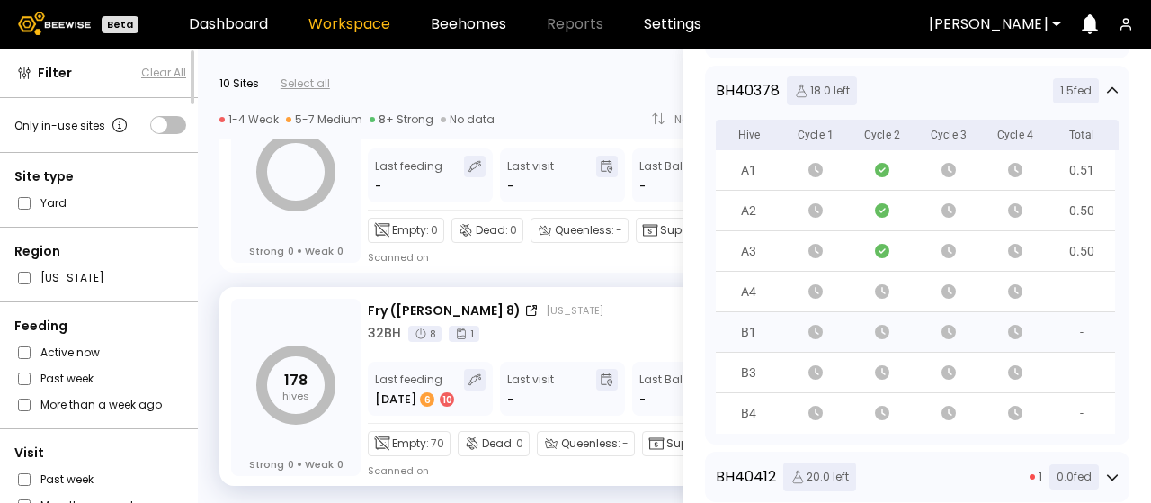
scroll to position [1079, 0]
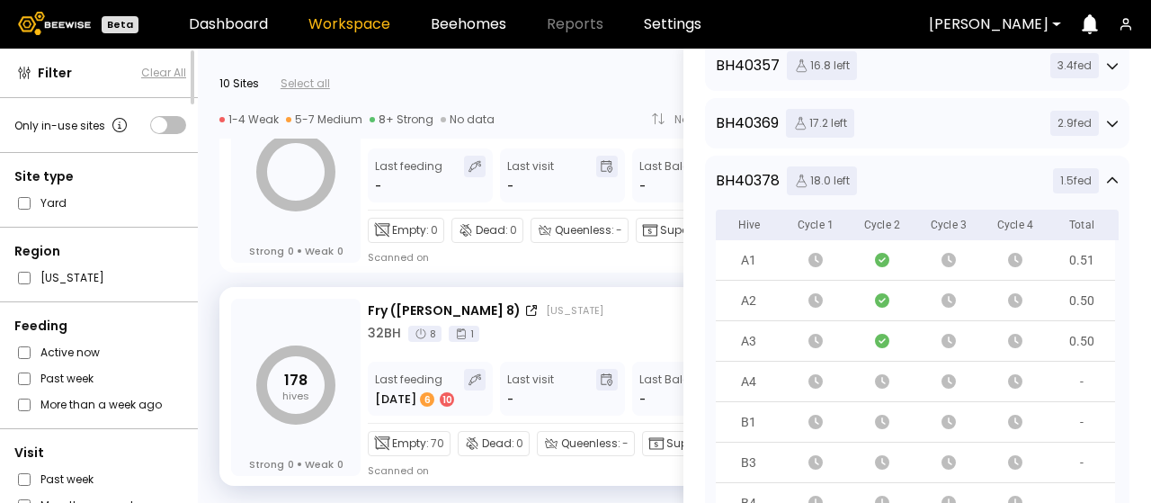
click at [1108, 182] on icon at bounding box center [1112, 180] width 13 height 13
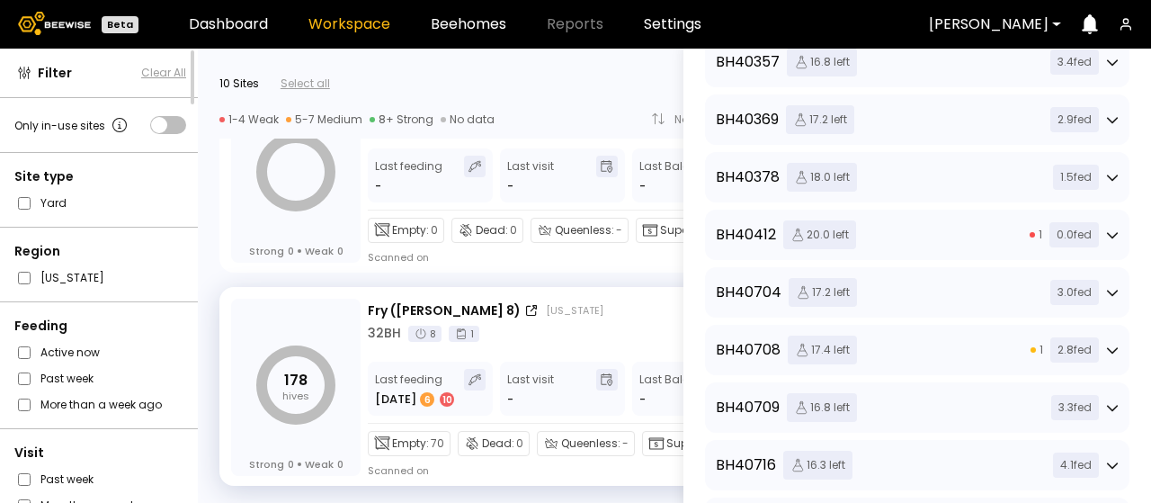
scroll to position [1169, 0]
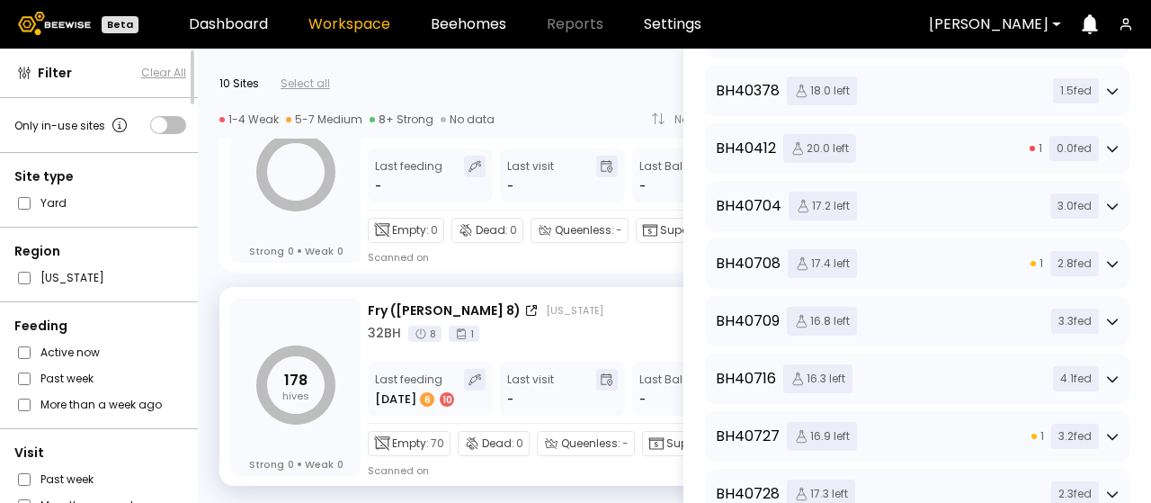
click at [1108, 264] on icon at bounding box center [1112, 264] width 11 height 6
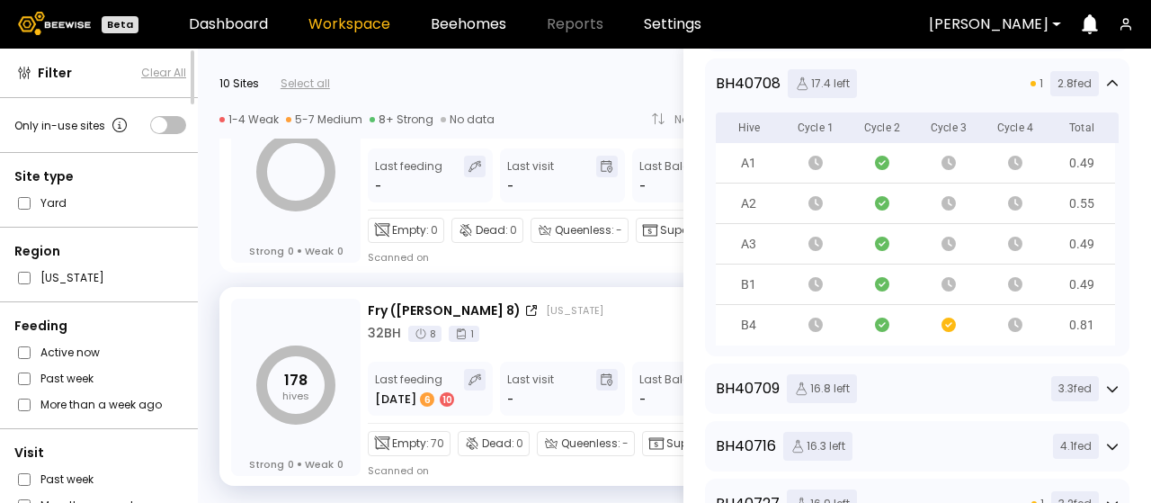
scroll to position [1259, 0]
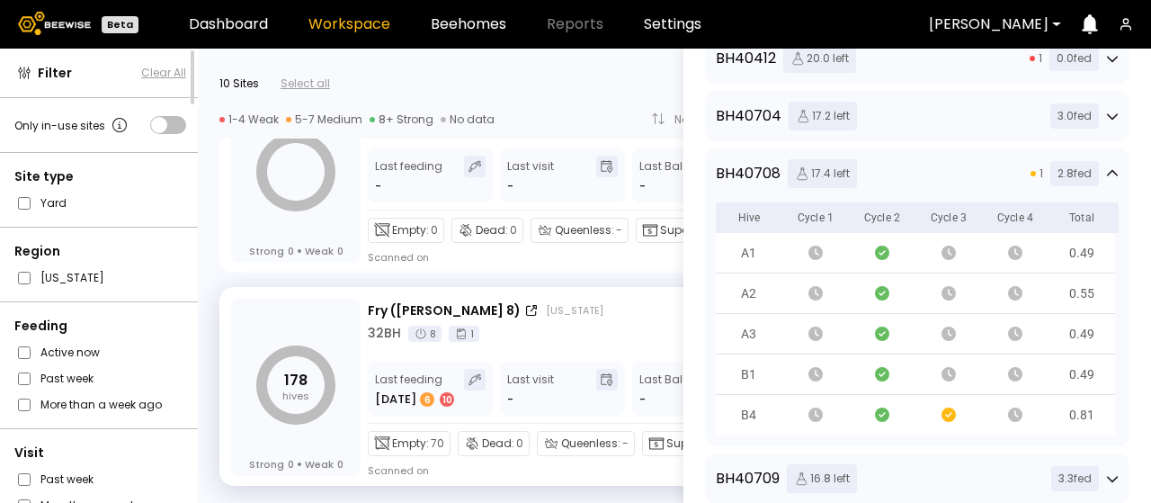
click at [1107, 169] on icon at bounding box center [1112, 173] width 13 height 13
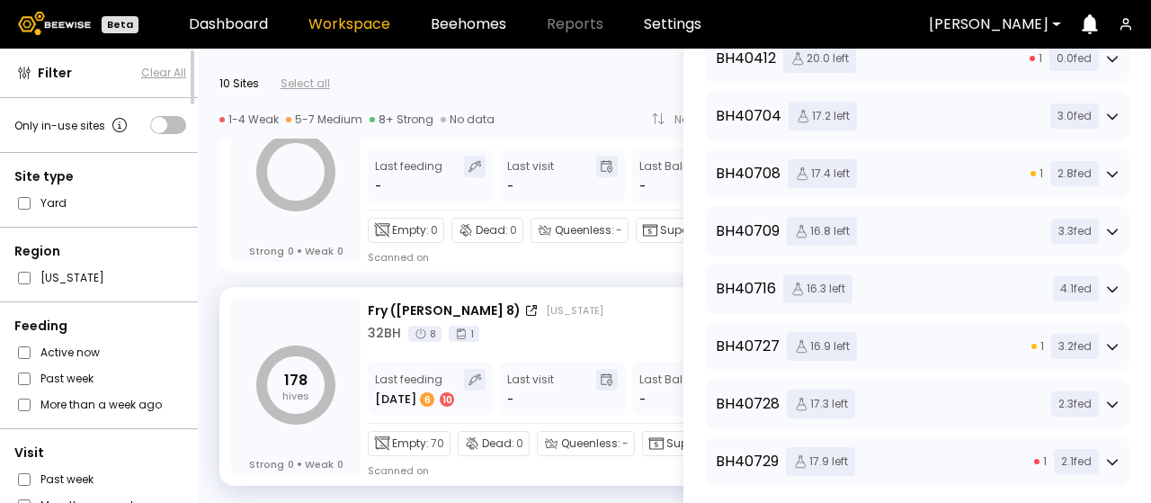
click at [1112, 341] on icon at bounding box center [1112, 346] width 13 height 13
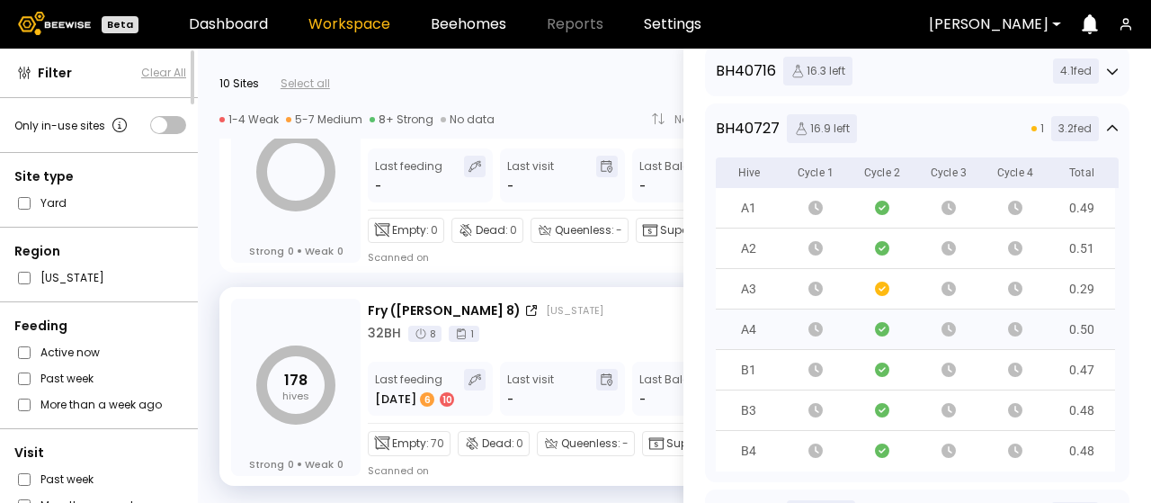
scroll to position [1439, 0]
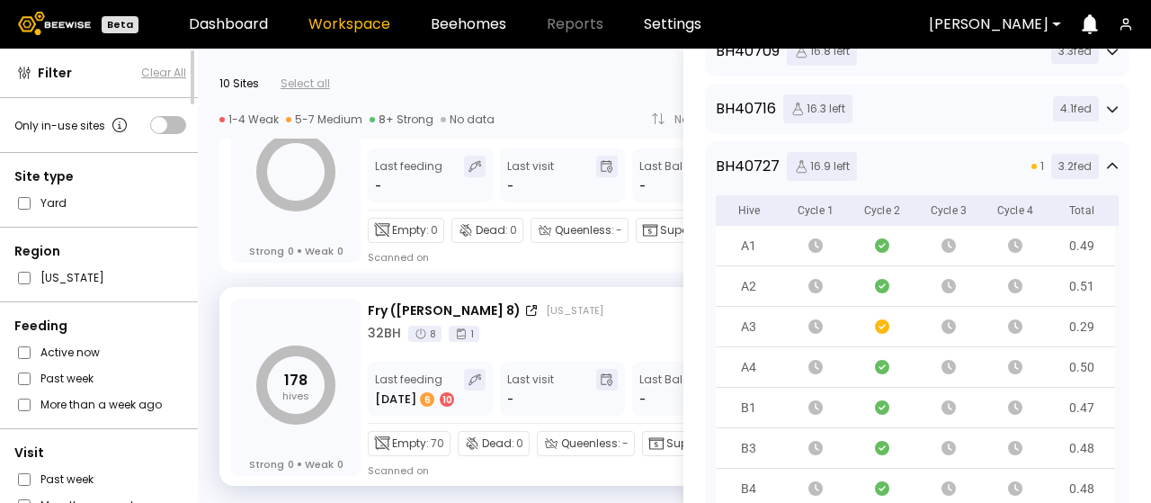
click at [1106, 166] on icon at bounding box center [1112, 166] width 13 height 13
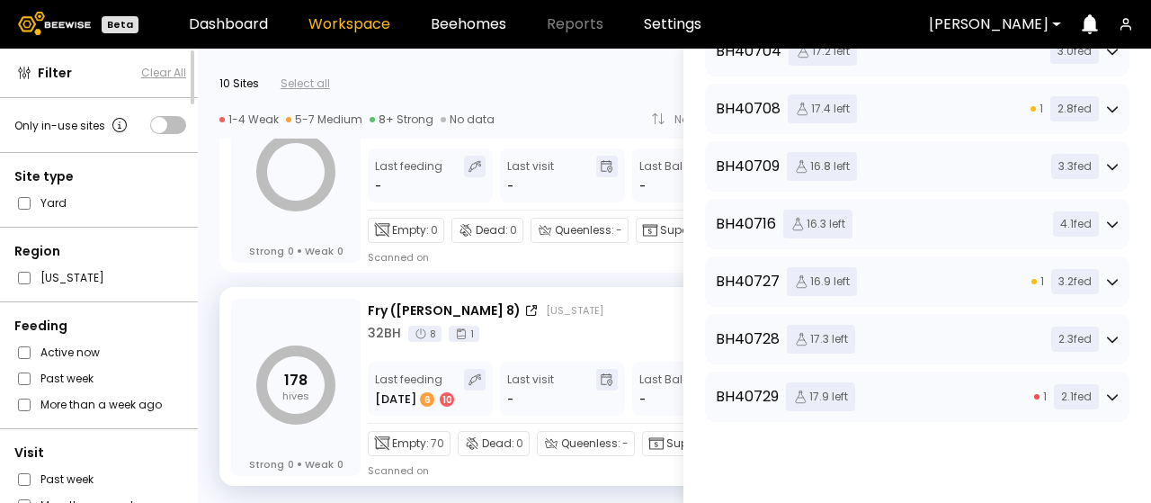
click at [1109, 275] on icon at bounding box center [1112, 281] width 13 height 13
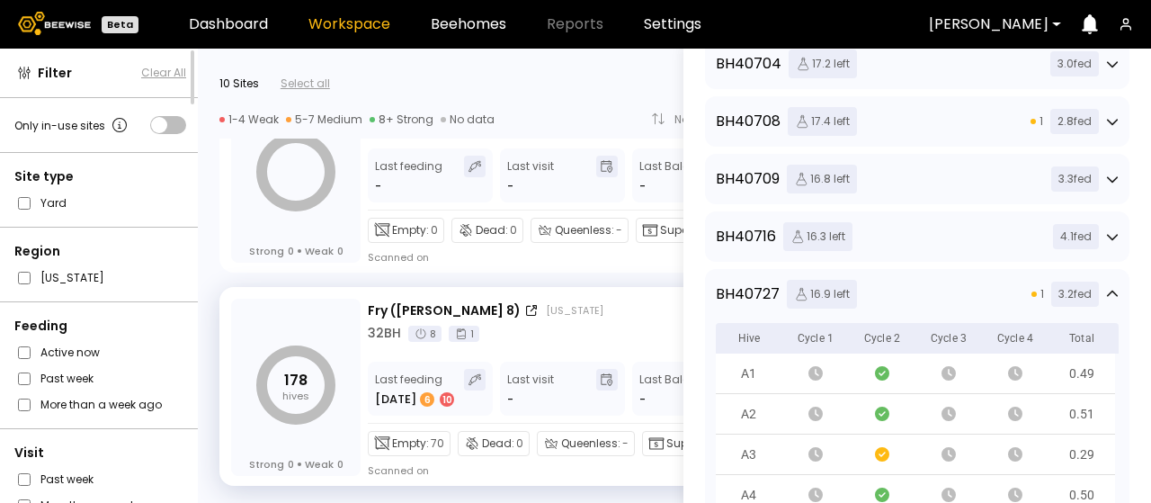
scroll to position [1349, 0]
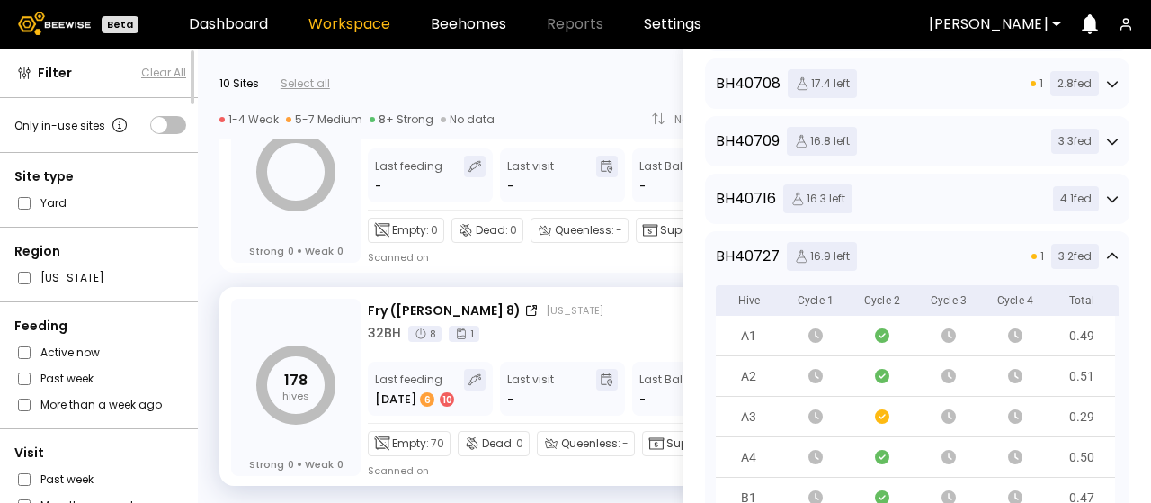
click at [1106, 259] on icon at bounding box center [1112, 256] width 13 height 13
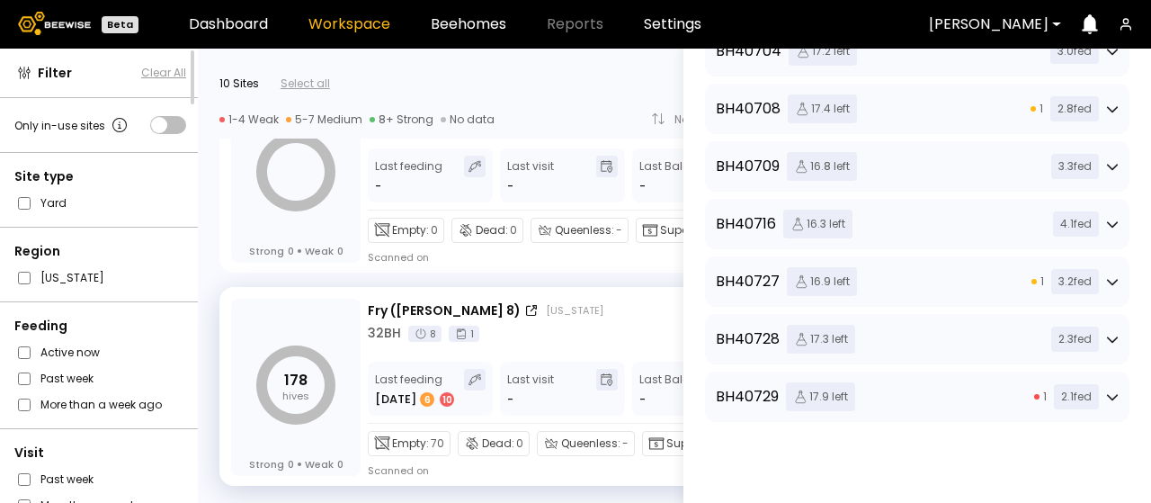
scroll to position [1336, 0]
click at [1109, 221] on div "4.1 fed" at bounding box center [1082, 223] width 73 height 25
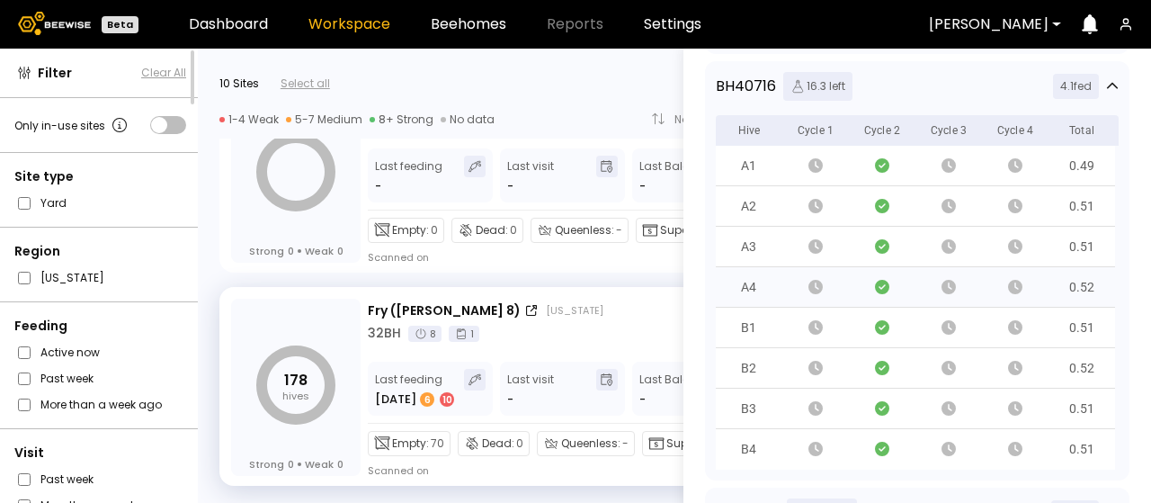
scroll to position [1439, 0]
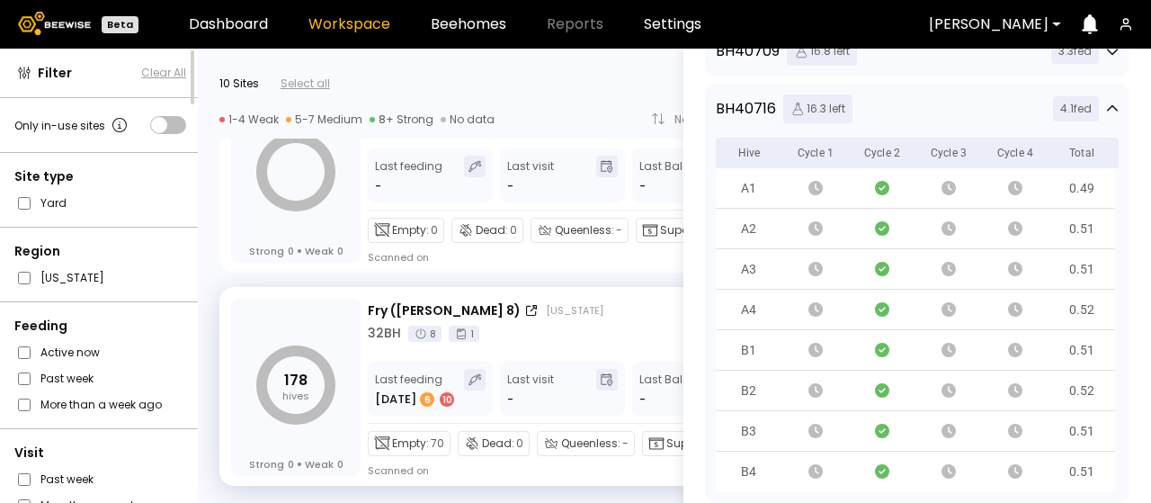
click at [1104, 114] on div "4.1 fed" at bounding box center [1082, 108] width 73 height 25
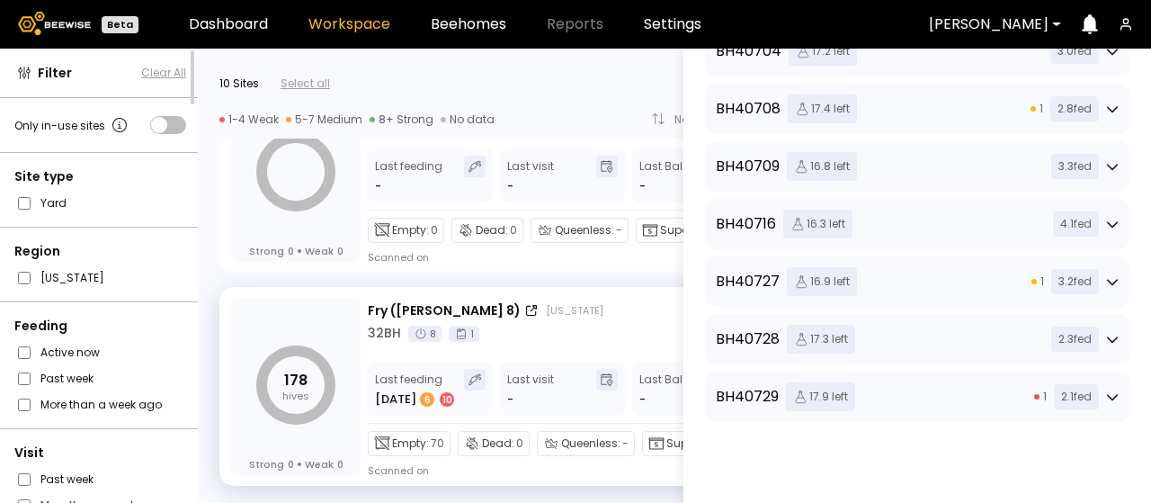
click at [1047, 339] on div "BH 40728 17.3 left 2.3 fed" at bounding box center [917, 339] width 403 height 29
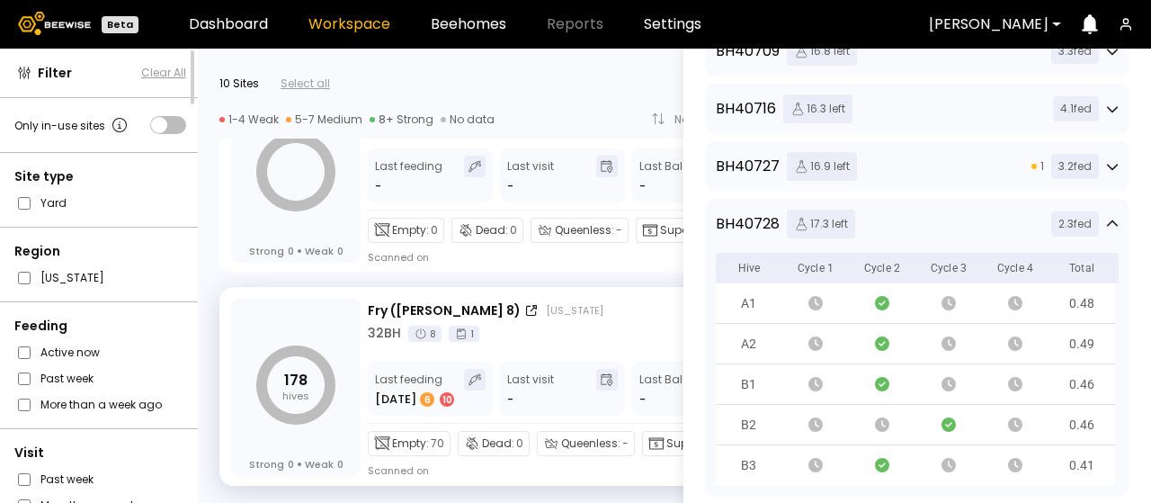
click at [989, 224] on div "BH 40728 17.3 left 2.3 fed" at bounding box center [917, 223] width 403 height 29
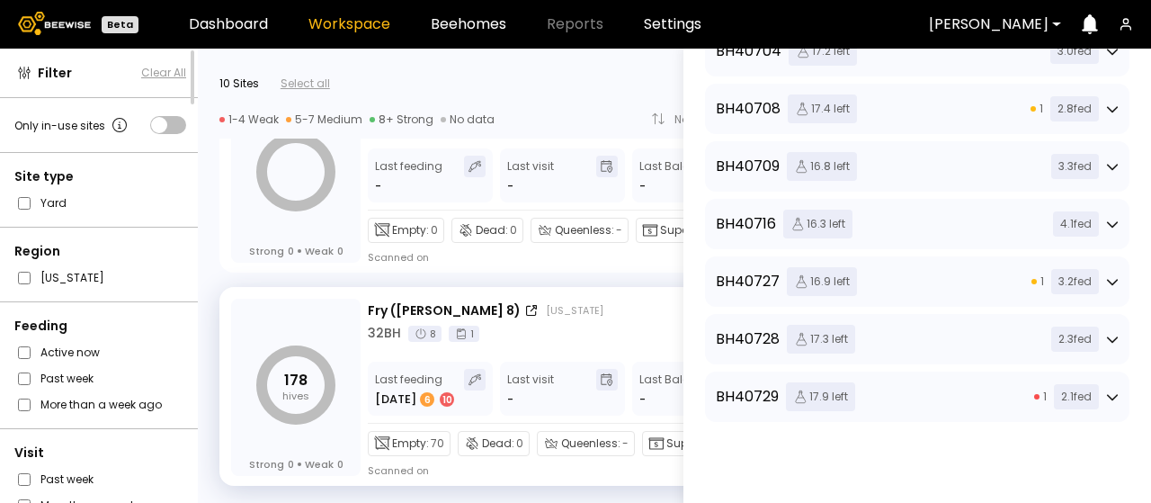
click at [1101, 269] on div "1 3.2 fed" at bounding box center [1074, 281] width 87 height 25
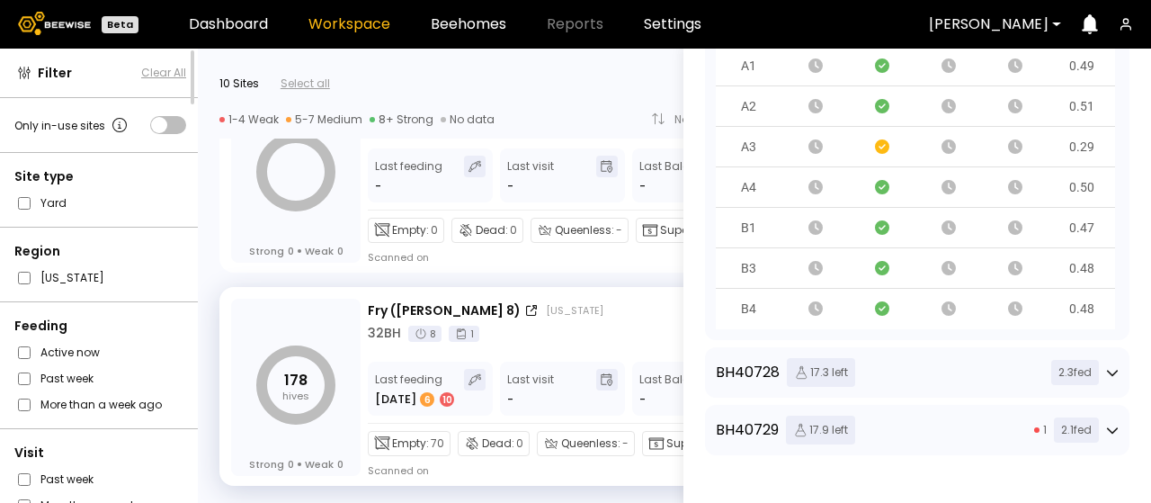
scroll to position [1528, 0]
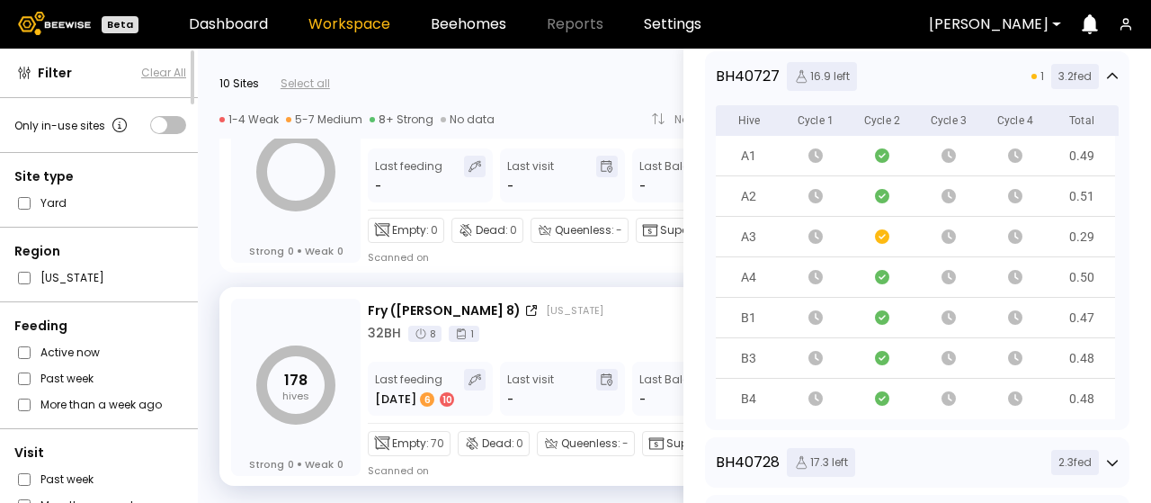
click at [1106, 78] on icon at bounding box center [1112, 76] width 13 height 13
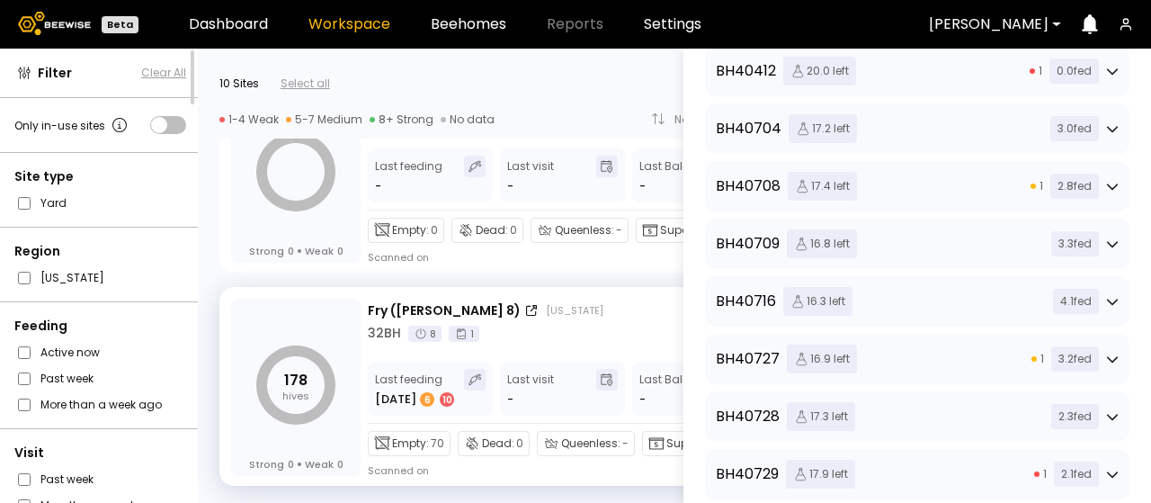
scroll to position [1156, 0]
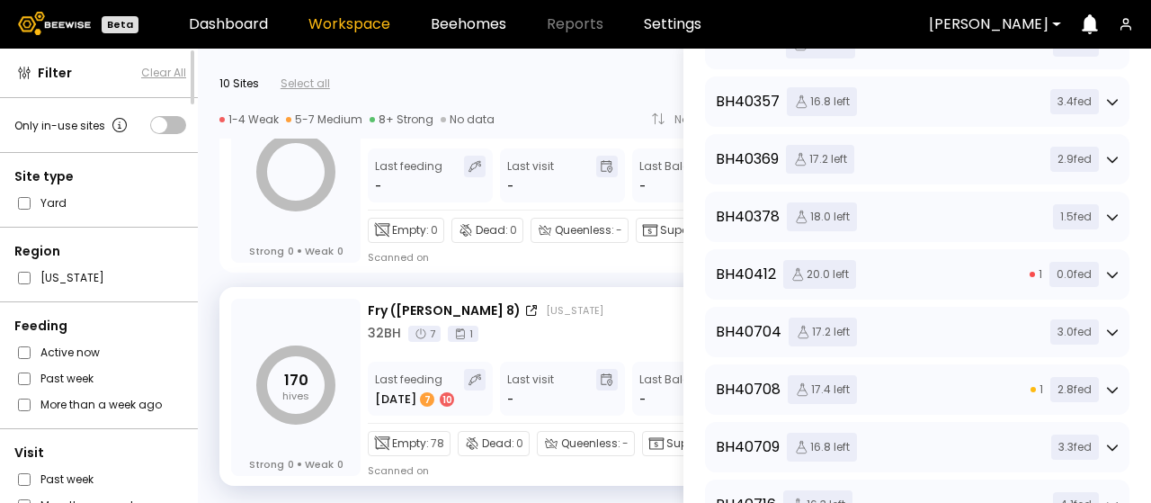
scroll to position [1133, 0]
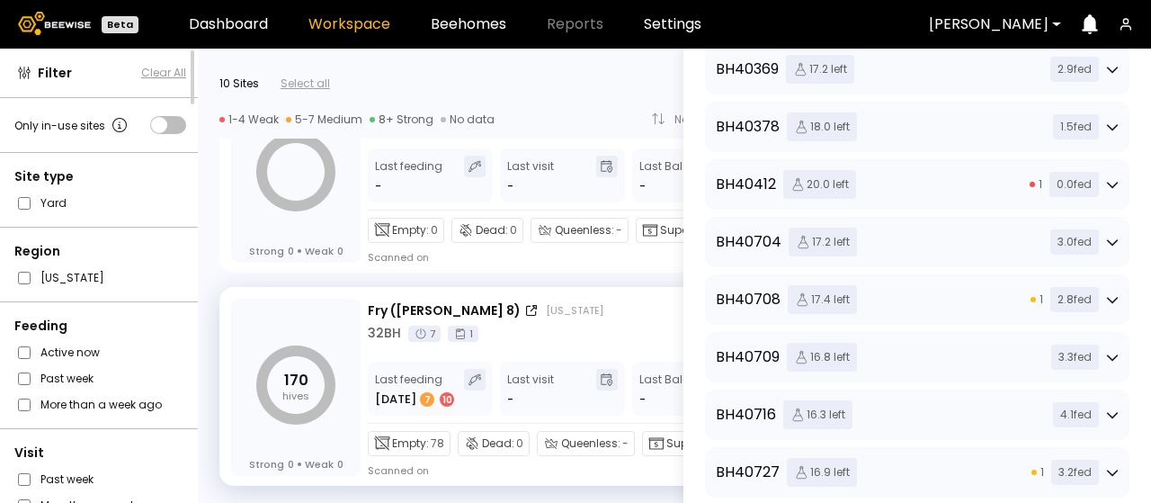
click at [1106, 182] on icon at bounding box center [1112, 184] width 13 height 13
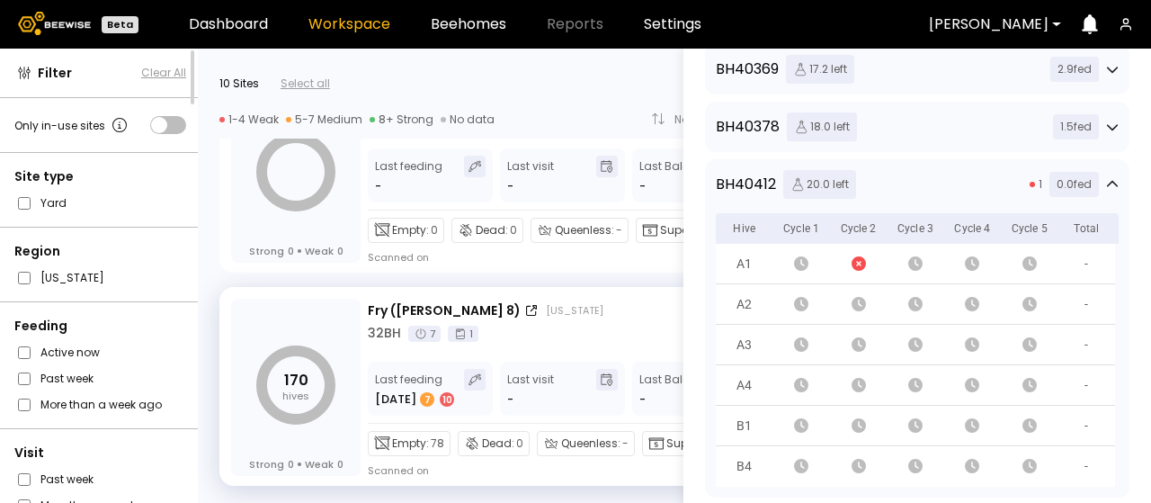
click at [1108, 184] on icon at bounding box center [1112, 184] width 13 height 13
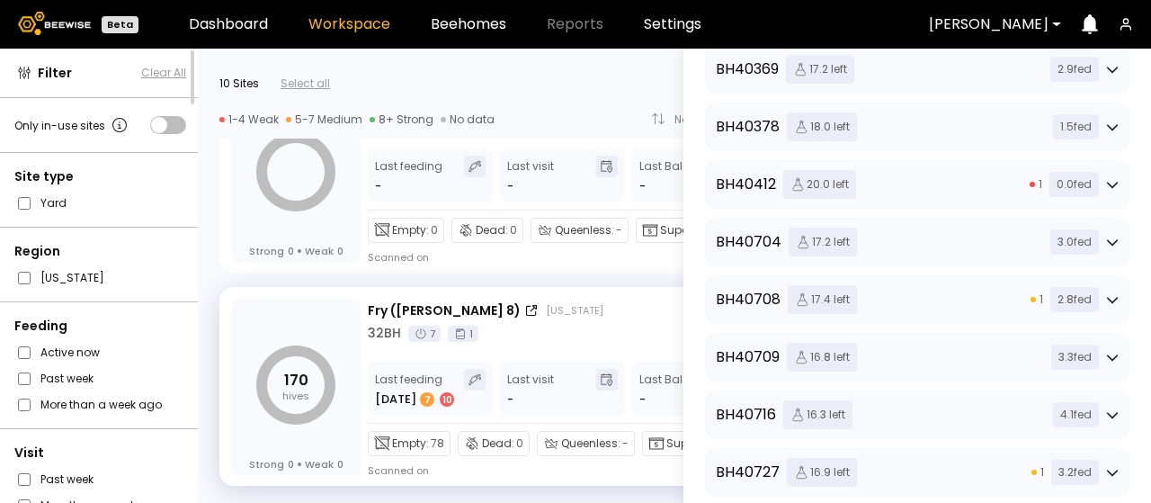
click at [1111, 242] on icon at bounding box center [1112, 242] width 13 height 13
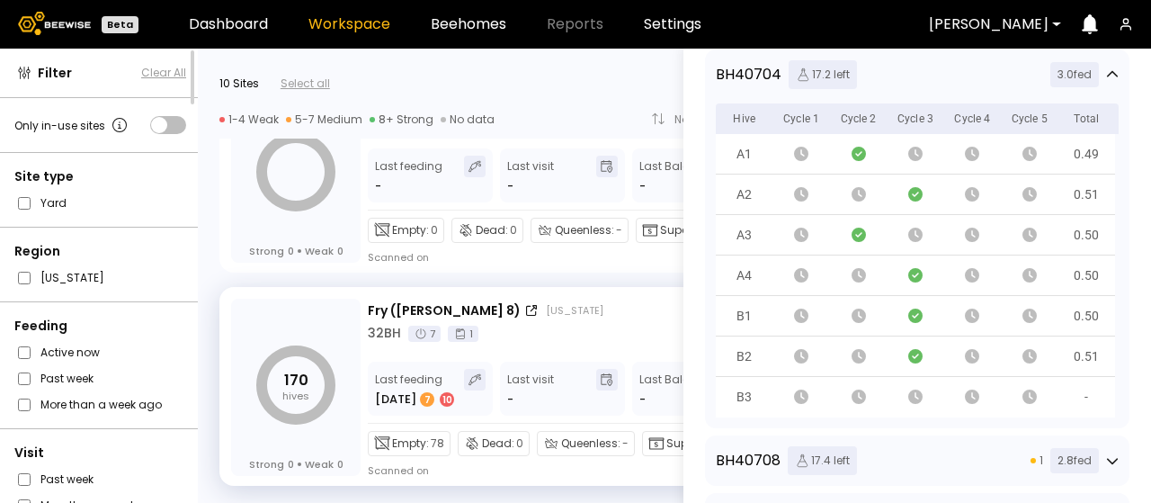
scroll to position [1313, 0]
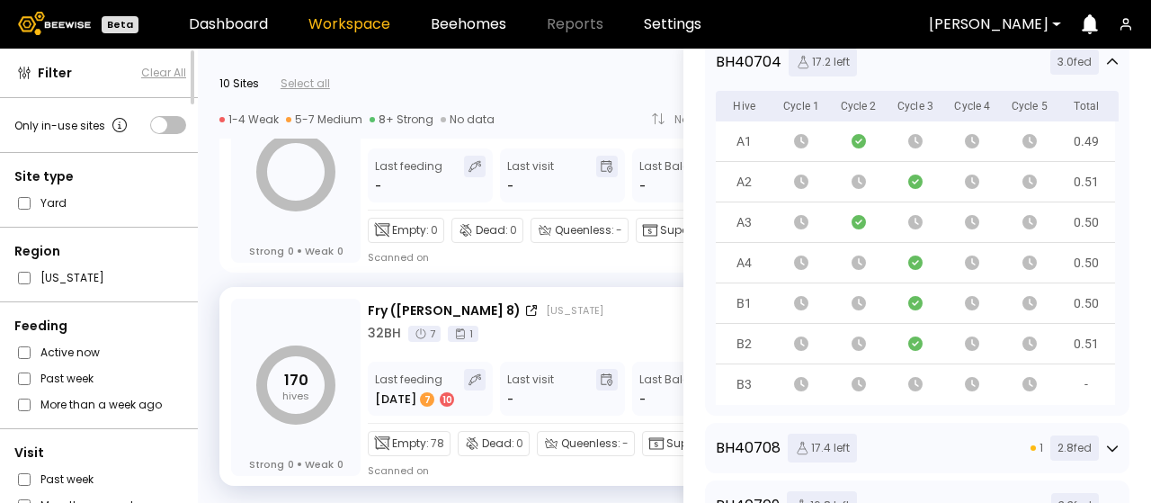
click at [1107, 61] on icon at bounding box center [1112, 61] width 11 height 6
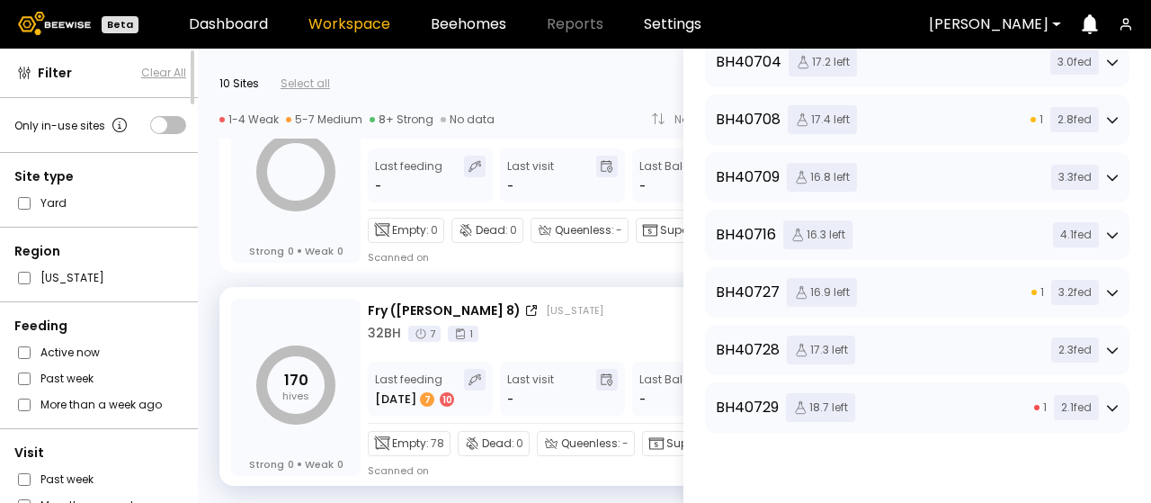
click at [1107, 290] on icon at bounding box center [1112, 293] width 11 height 6
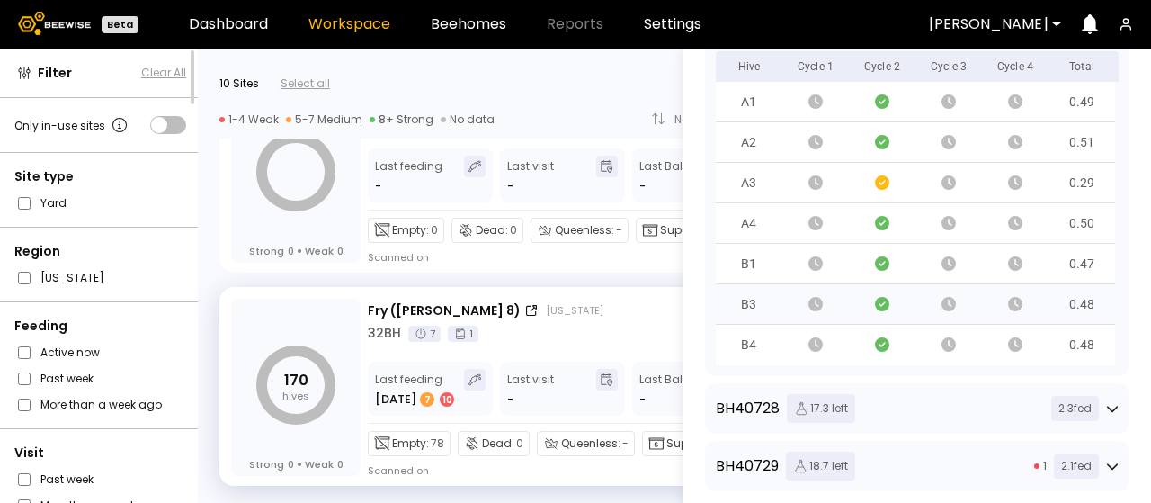
scroll to position [1492, 0]
